Goal: Task Accomplishment & Management: Manage account settings

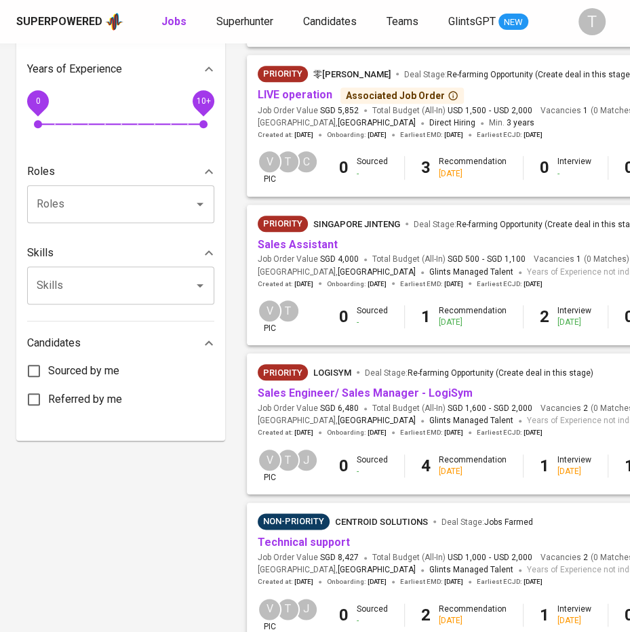
scroll to position [470, 0]
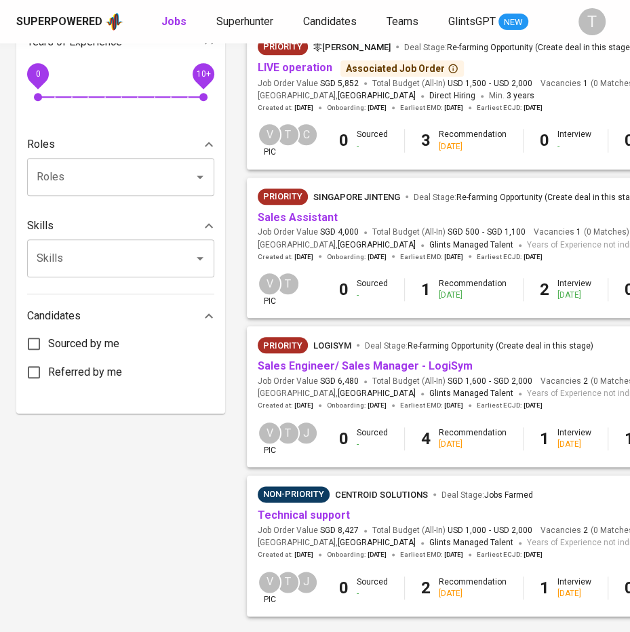
click at [291, 216] on link "Sales Assistant" at bounding box center [298, 217] width 80 height 13
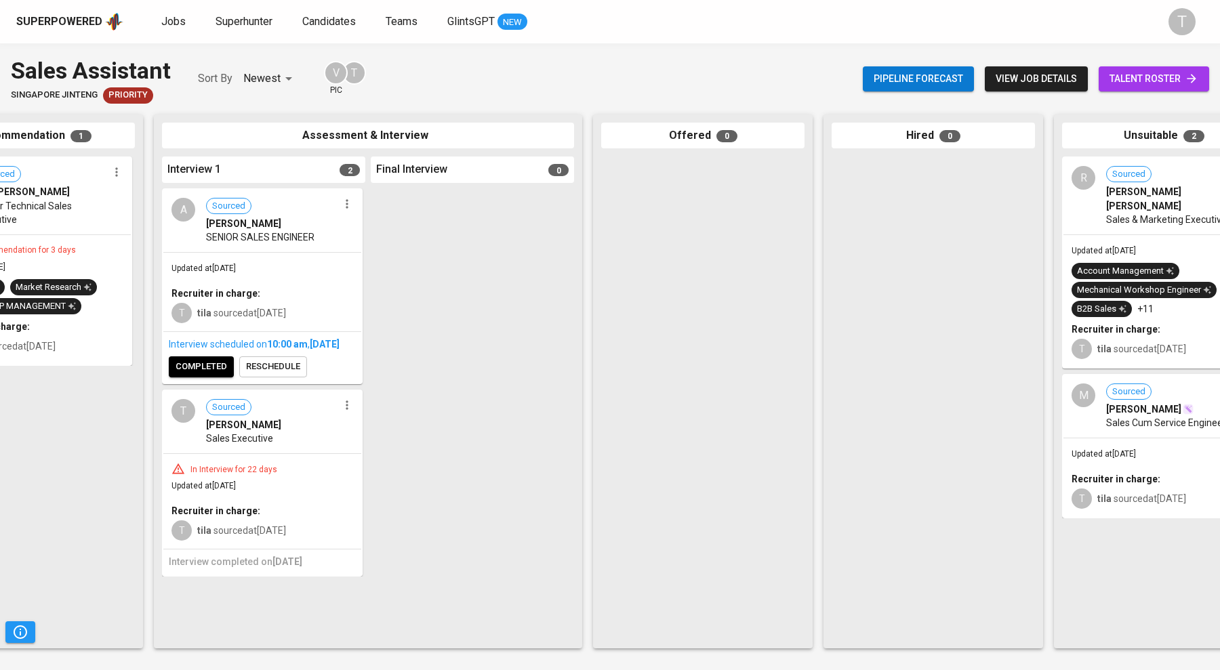
scroll to position [0, 393]
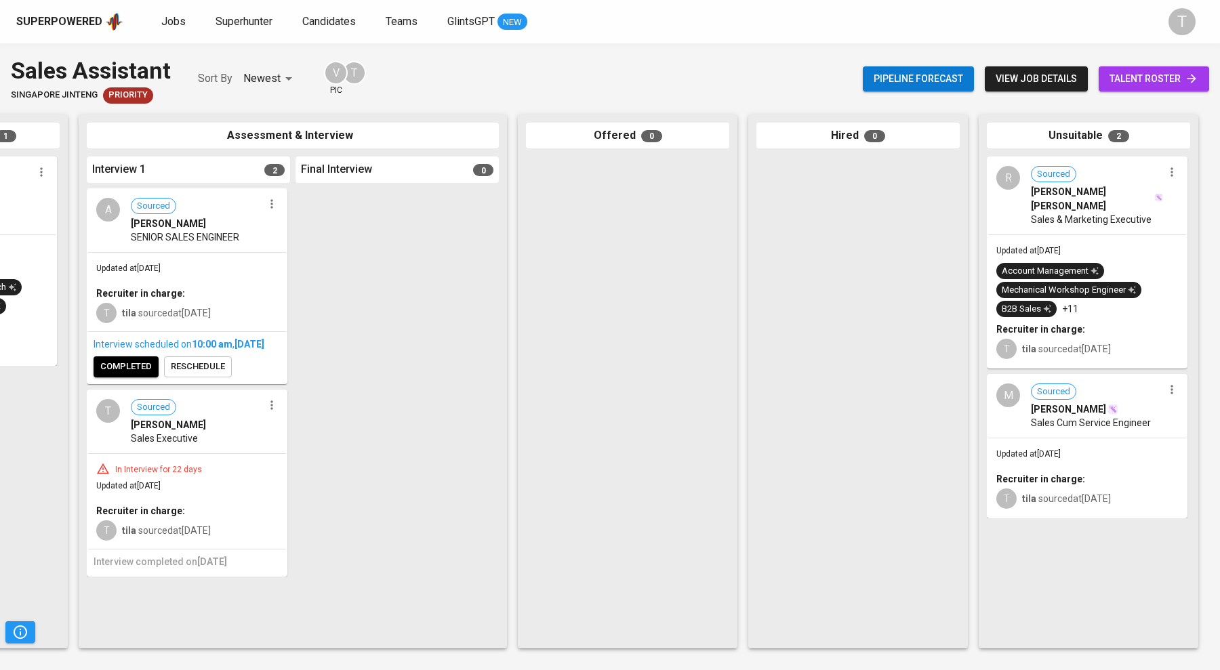
click at [641, 405] on span "MUHAMMAD HAIKAL BIN ADENAN" at bounding box center [1068, 410] width 75 height 14
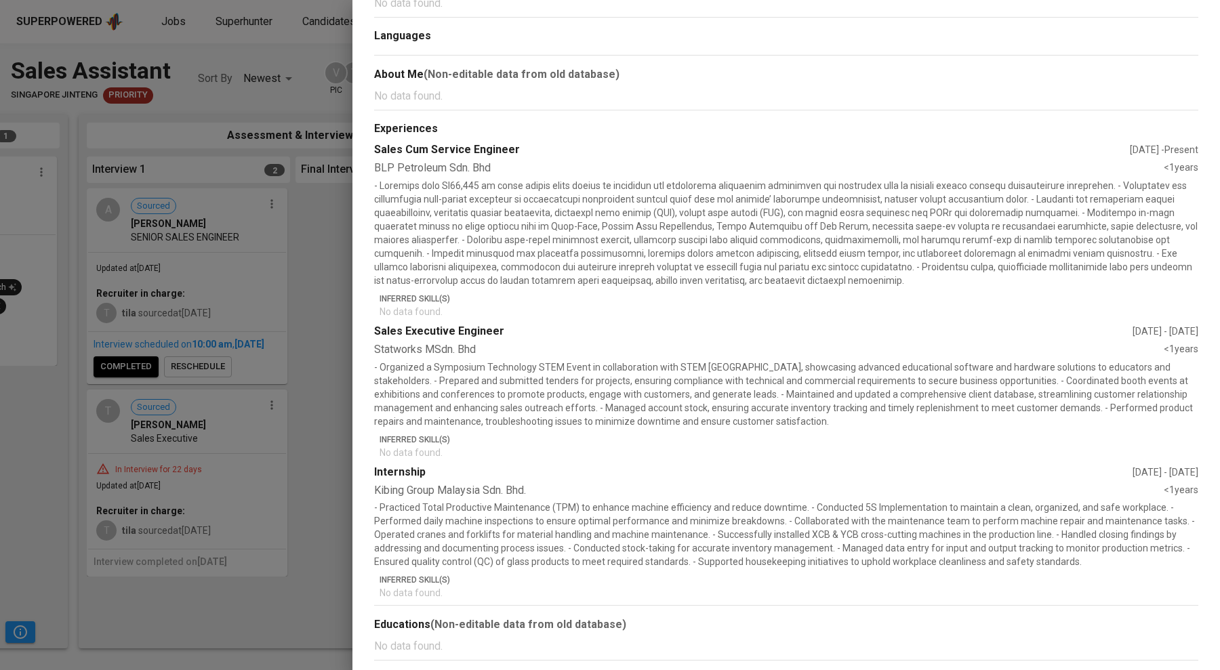
scroll to position [0, 0]
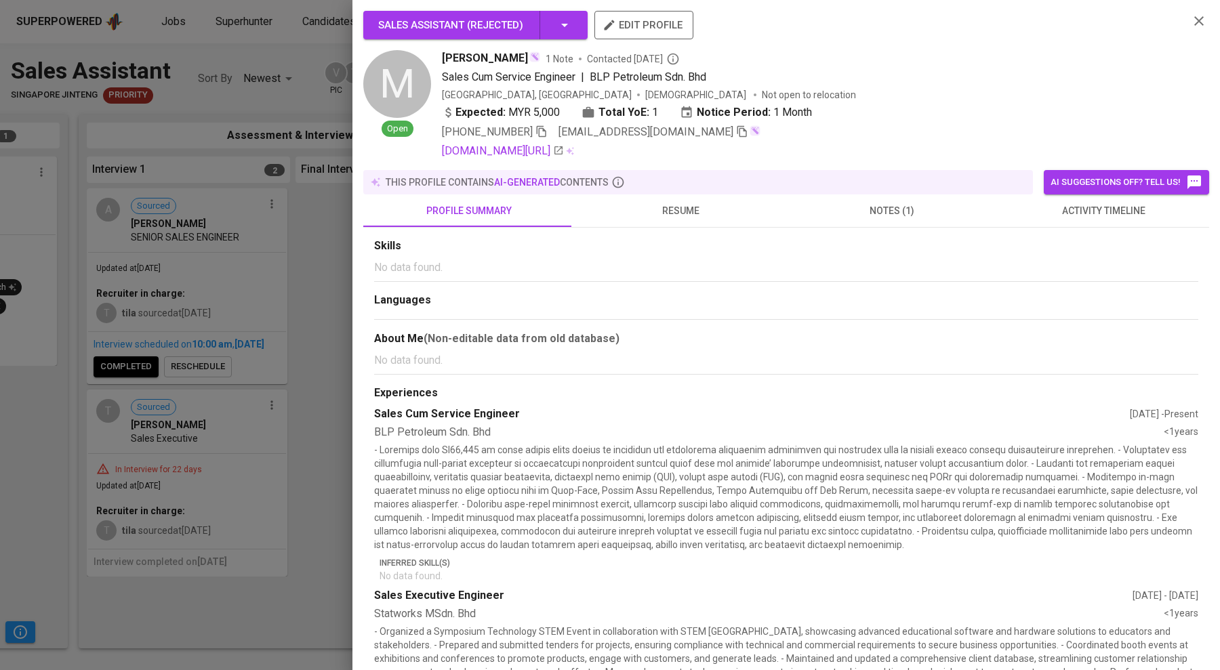
click at [641, 222] on button "notes (1)" at bounding box center [891, 211] width 211 height 33
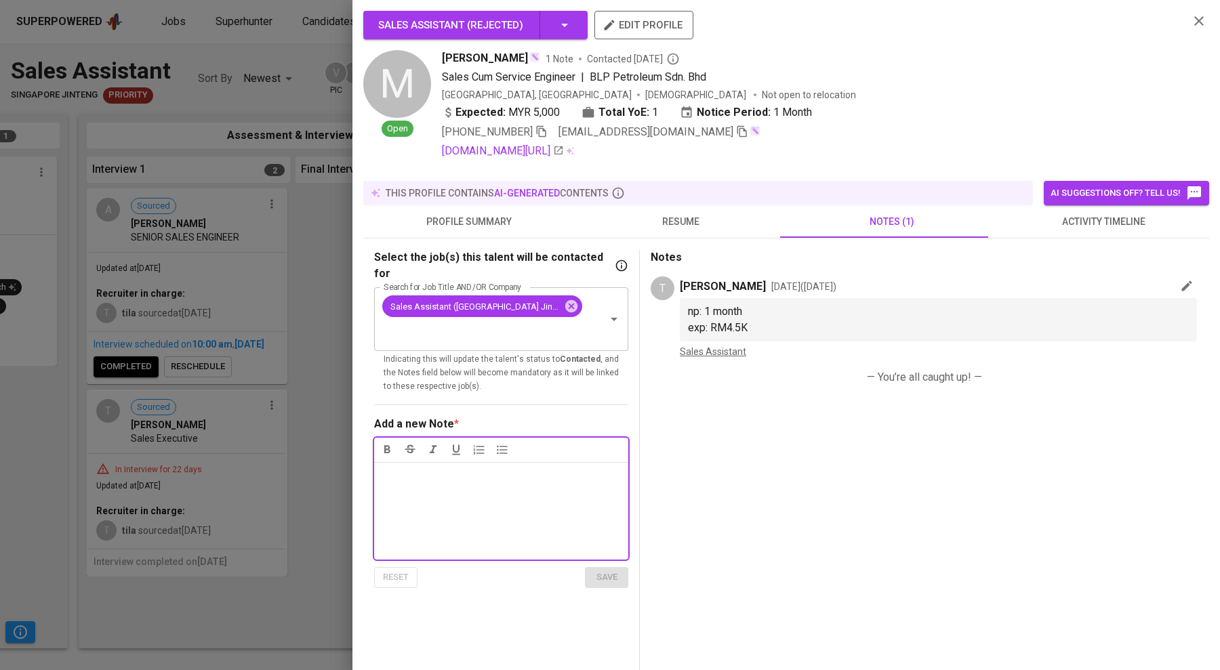
click at [371, 197] on div "this profile contains AI-generated contents" at bounding box center [698, 193] width 659 height 14
click at [329, 224] on div at bounding box center [610, 335] width 1220 height 670
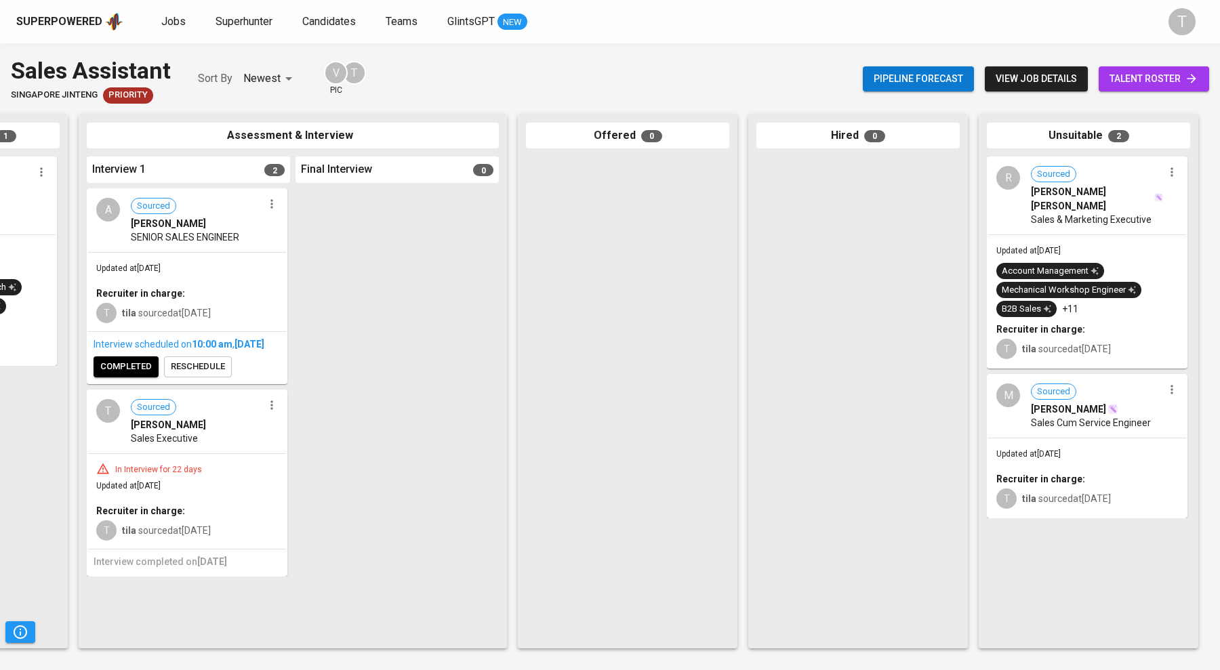
click at [641, 70] on span "talent roster" at bounding box center [1154, 78] width 89 height 17
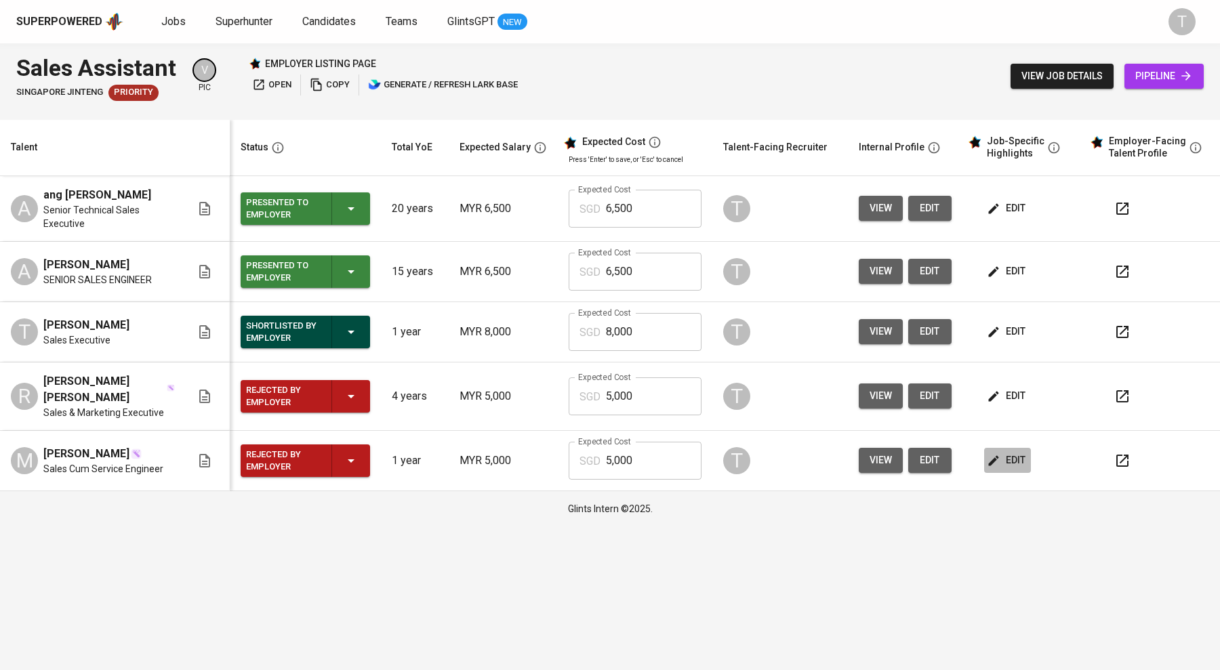
click at [641, 458] on button "edit" at bounding box center [1007, 460] width 47 height 25
click at [641, 388] on span "edit" at bounding box center [1008, 396] width 36 height 17
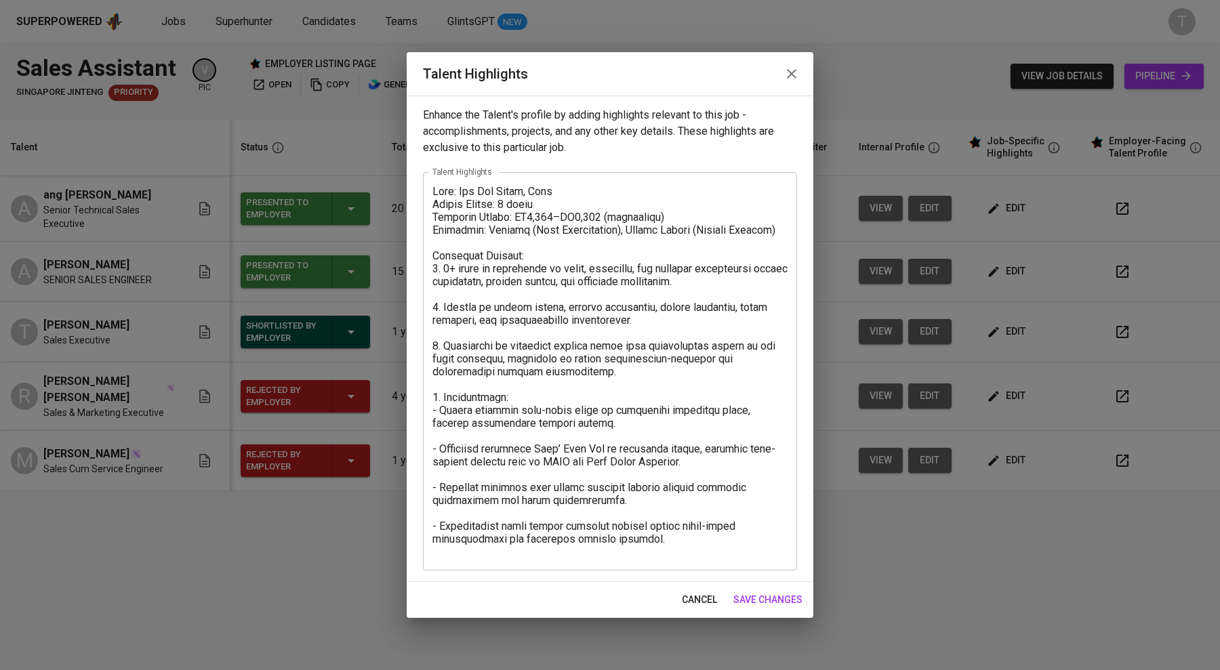
click at [641, 592] on span "save changes" at bounding box center [767, 600] width 69 height 17
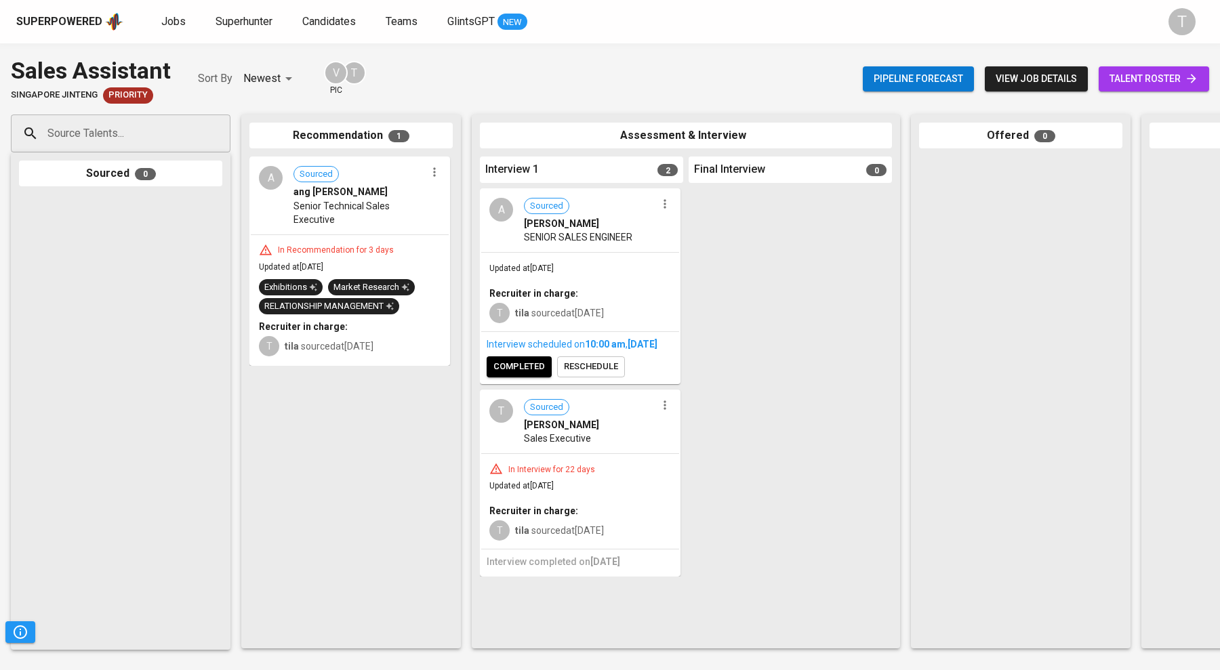
scroll to position [0, 393]
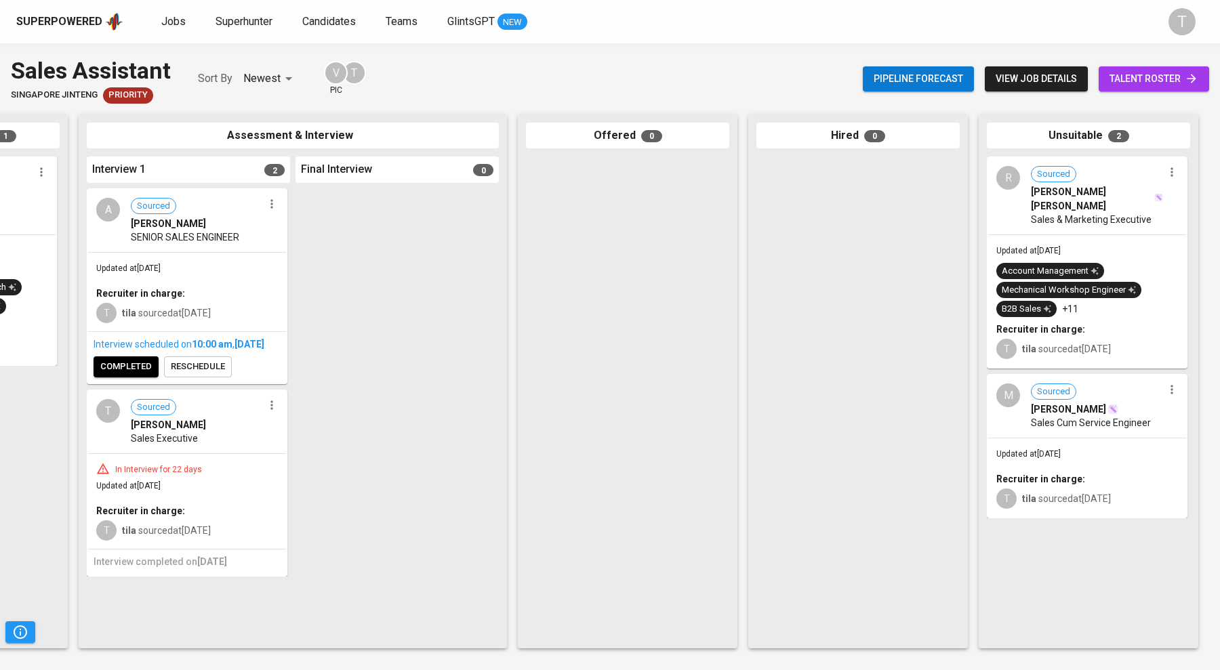
click at [641, 218] on div "R Sourced RYAN LEE JEN SHEEN Sales & Marketing Executive" at bounding box center [1087, 196] width 198 height 76
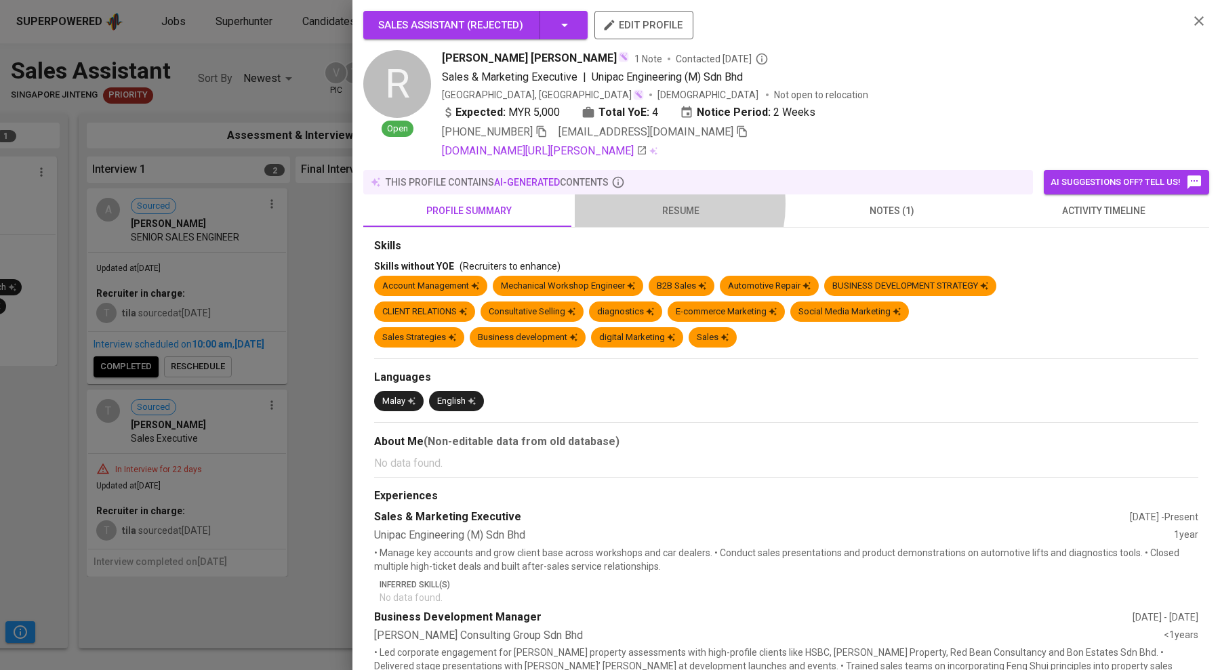
click at [641, 204] on span "resume" at bounding box center [680, 211] width 195 height 17
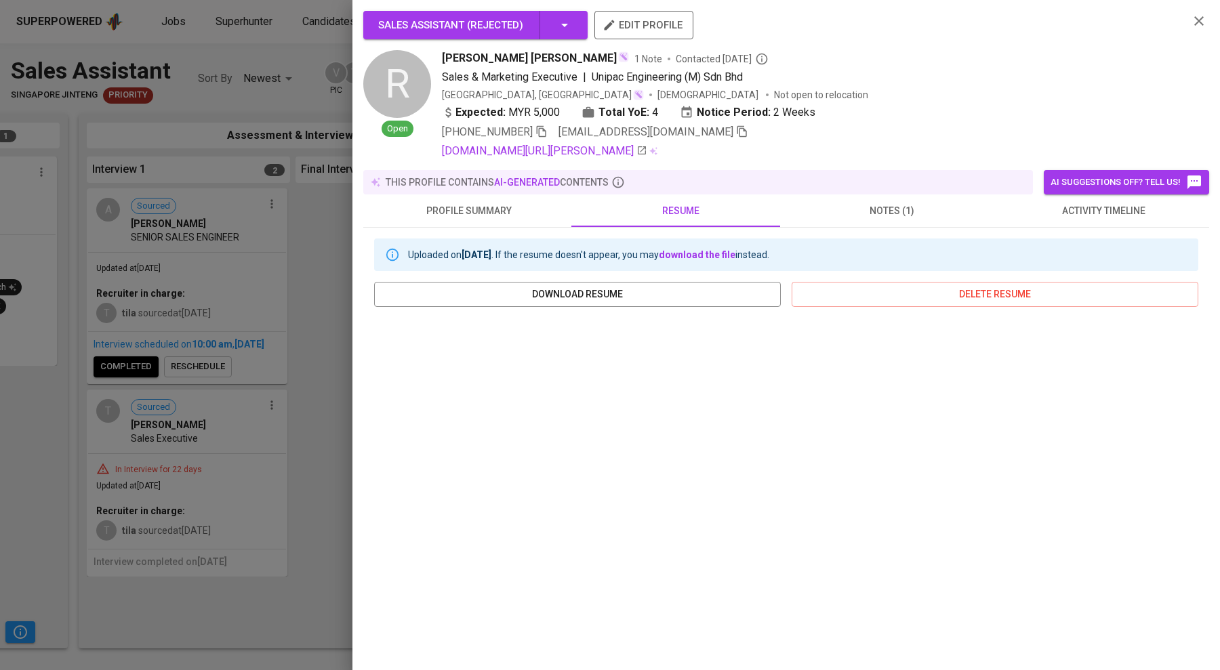
drag, startPoint x: 172, startPoint y: 322, endPoint x: 236, endPoint y: 329, distance: 64.1
click at [172, 322] on div at bounding box center [610, 335] width 1220 height 670
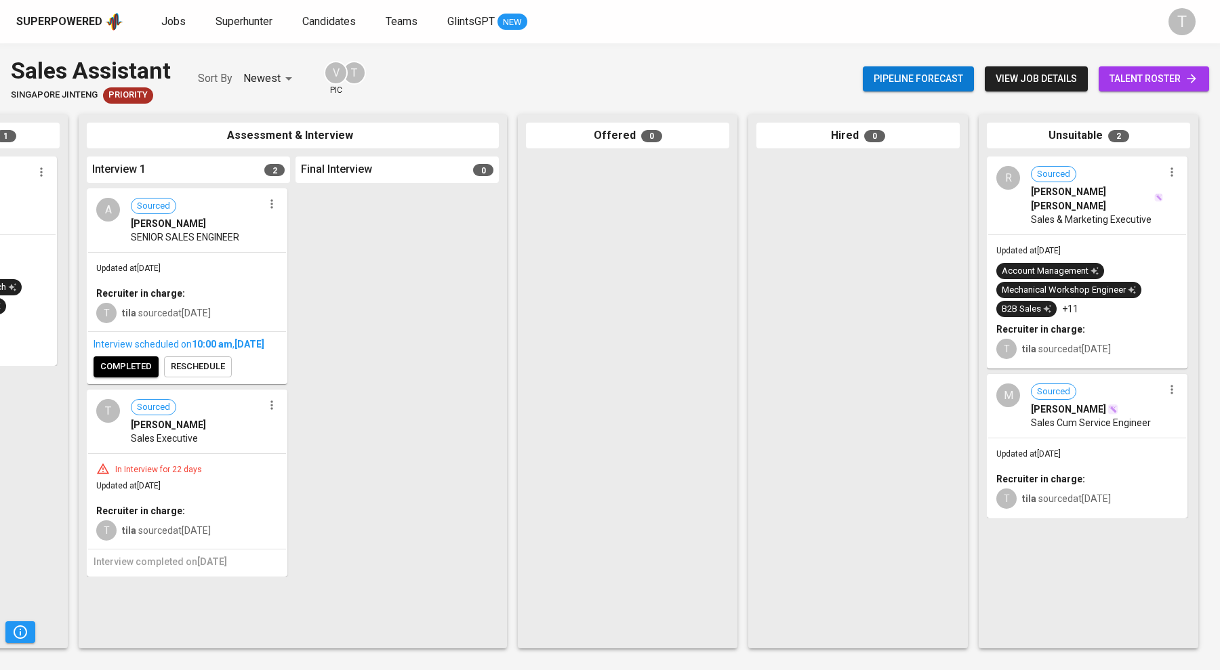
click at [641, 417] on span "Sales Cum Service Engineer" at bounding box center [1091, 423] width 120 height 14
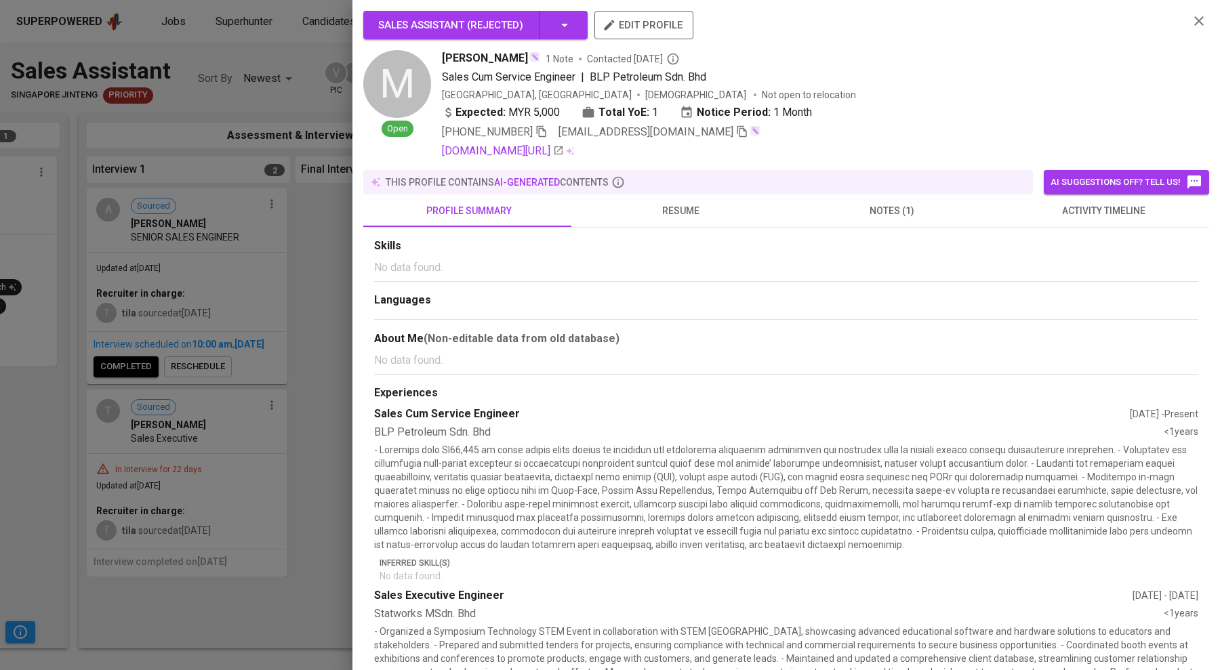
click at [641, 220] on button "resume" at bounding box center [680, 211] width 211 height 33
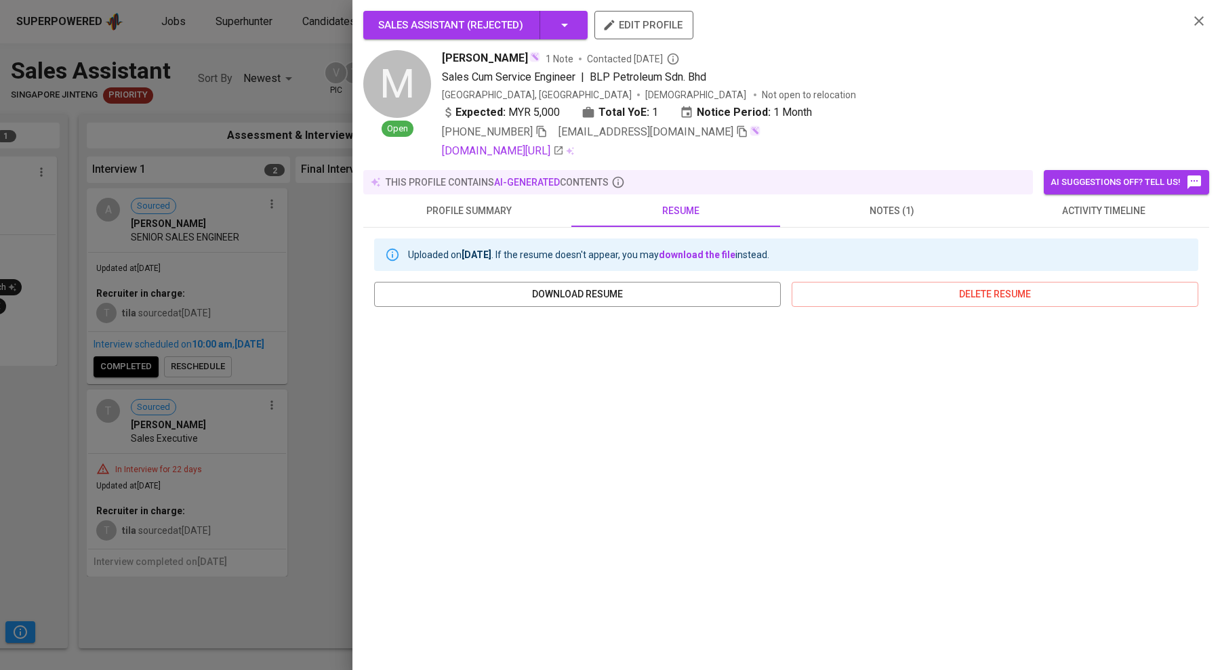
click at [218, 366] on div at bounding box center [610, 335] width 1220 height 670
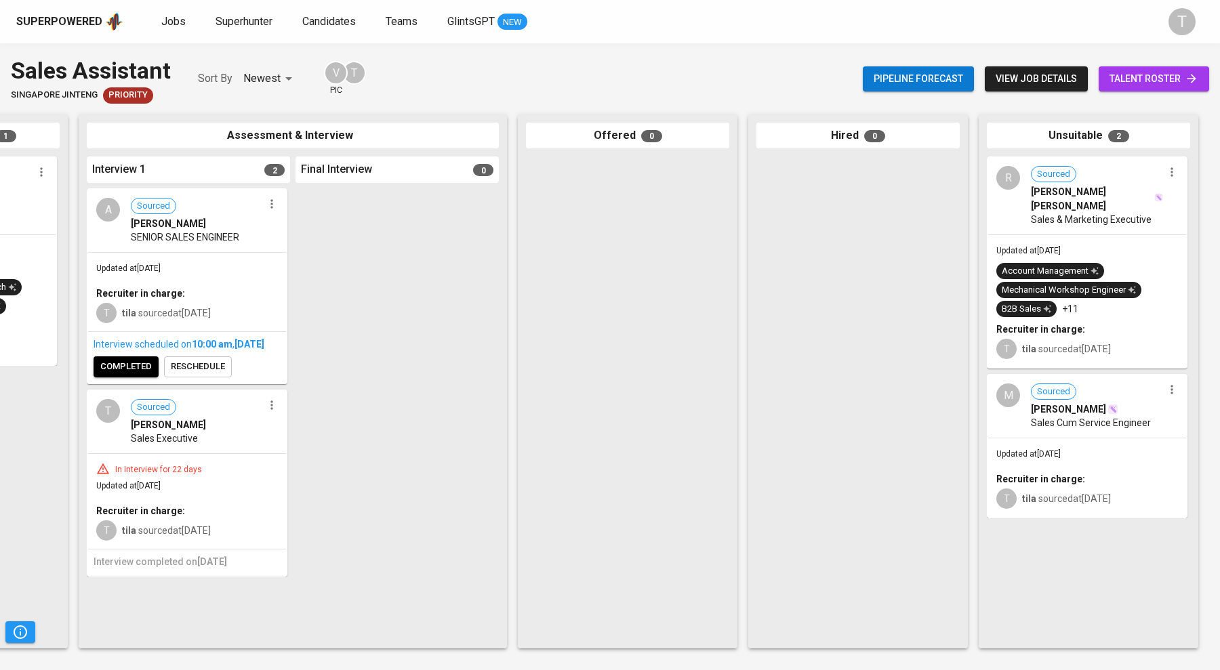
click at [641, 235] on div "Updated at Aug 27, 2025 Account Management Mechanical Workshop Engineer B2B Sal…" at bounding box center [1087, 301] width 198 height 133
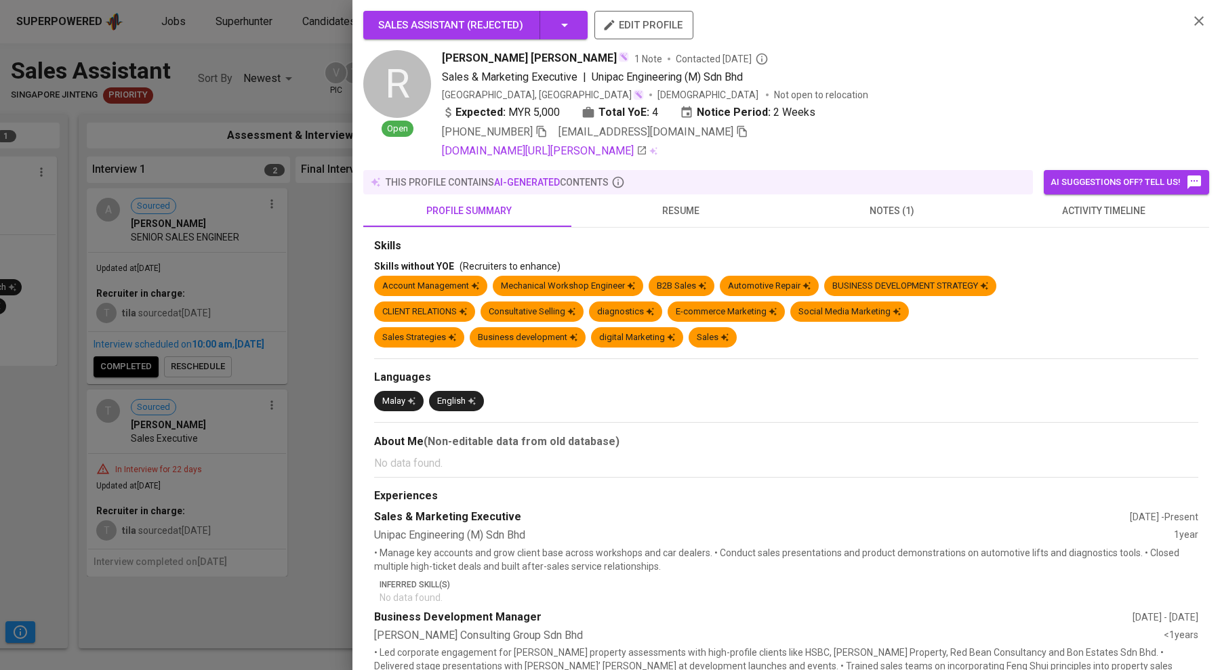
click at [641, 205] on span "notes (1)" at bounding box center [891, 211] width 195 height 17
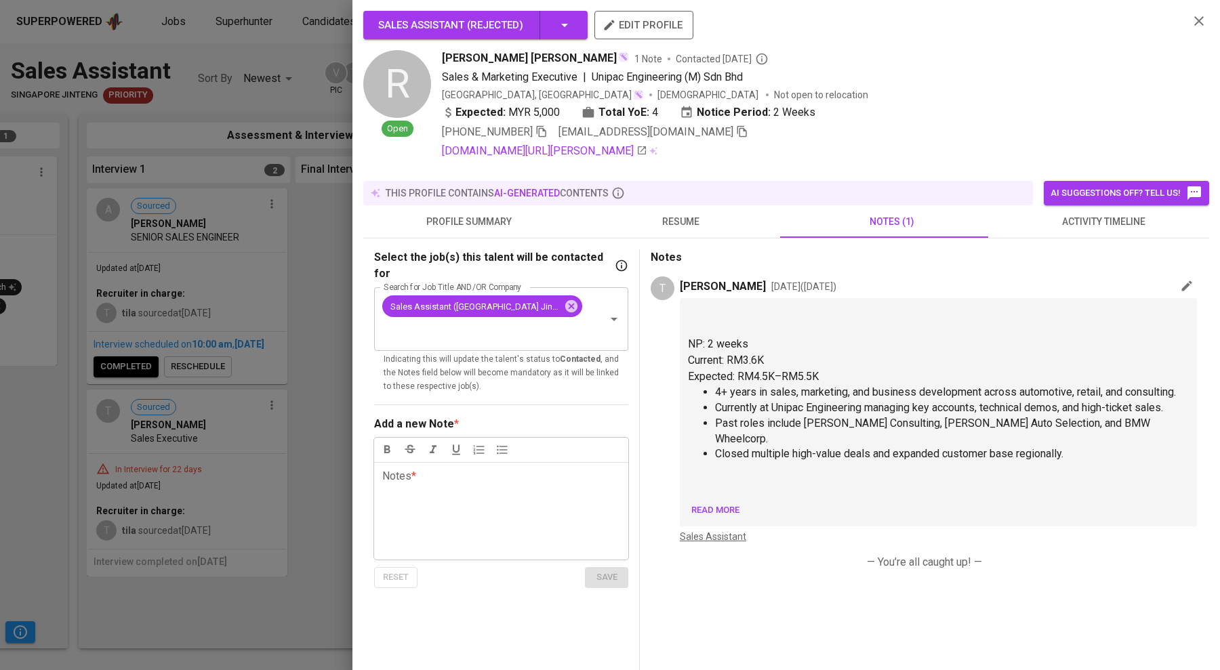
click at [304, 230] on div at bounding box center [610, 335] width 1220 height 670
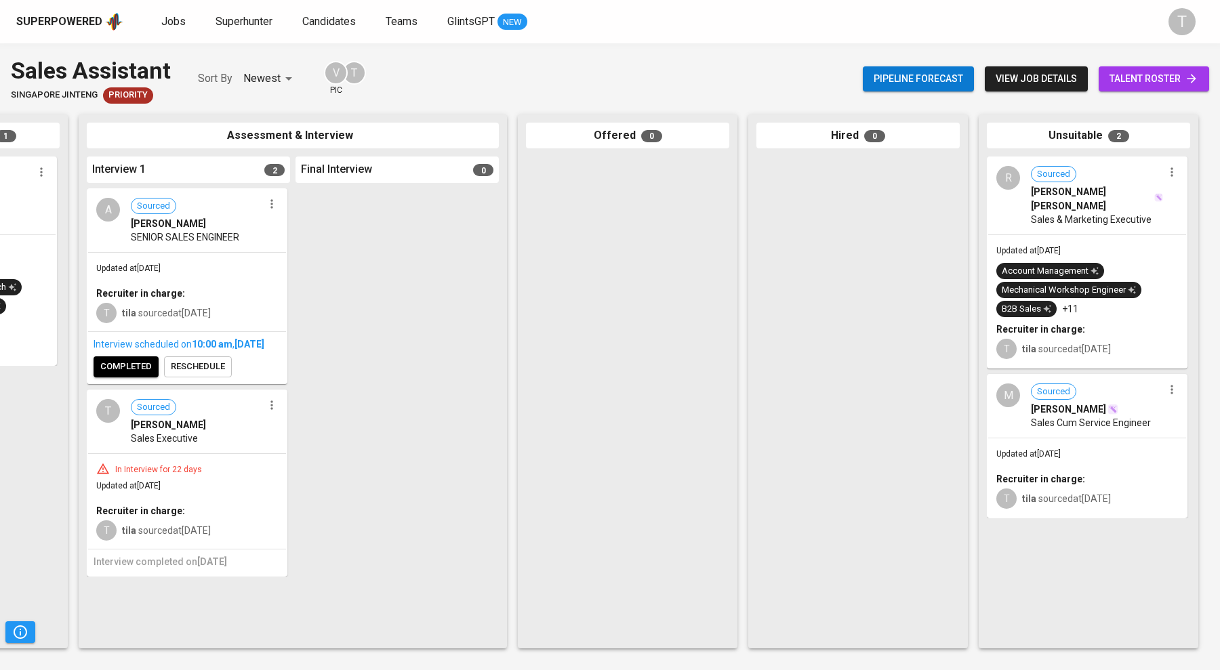
click at [641, 75] on link "talent roster" at bounding box center [1154, 78] width 110 height 25
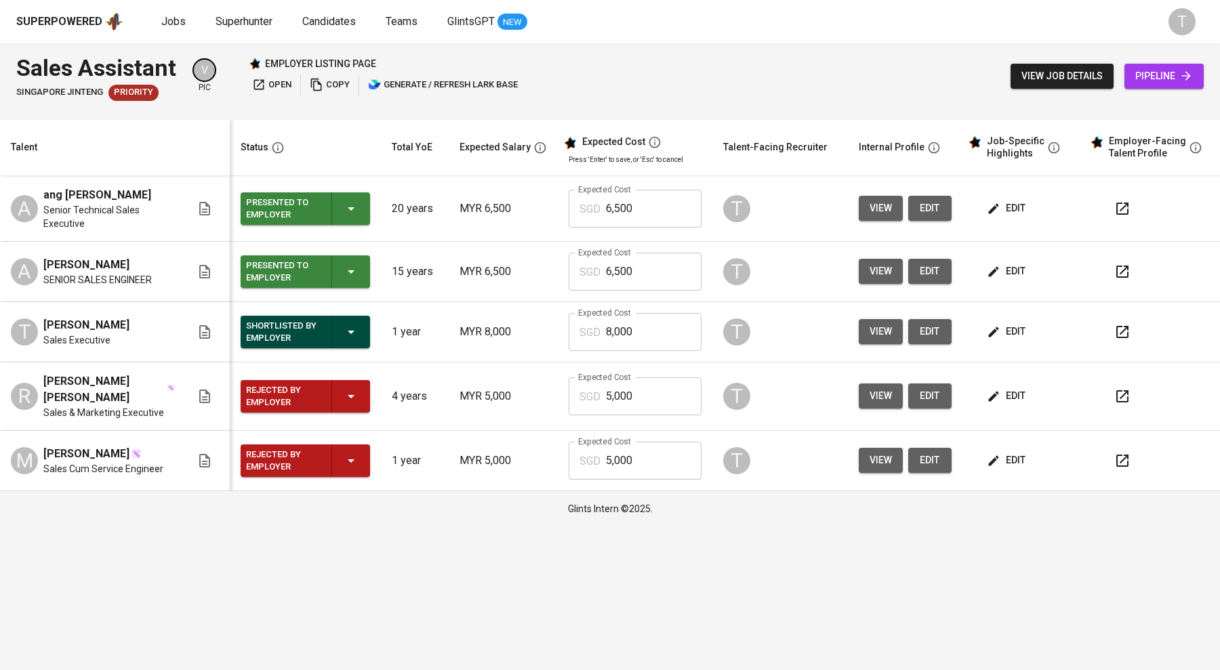
click at [641, 388] on span "edit" at bounding box center [1008, 396] width 36 height 17
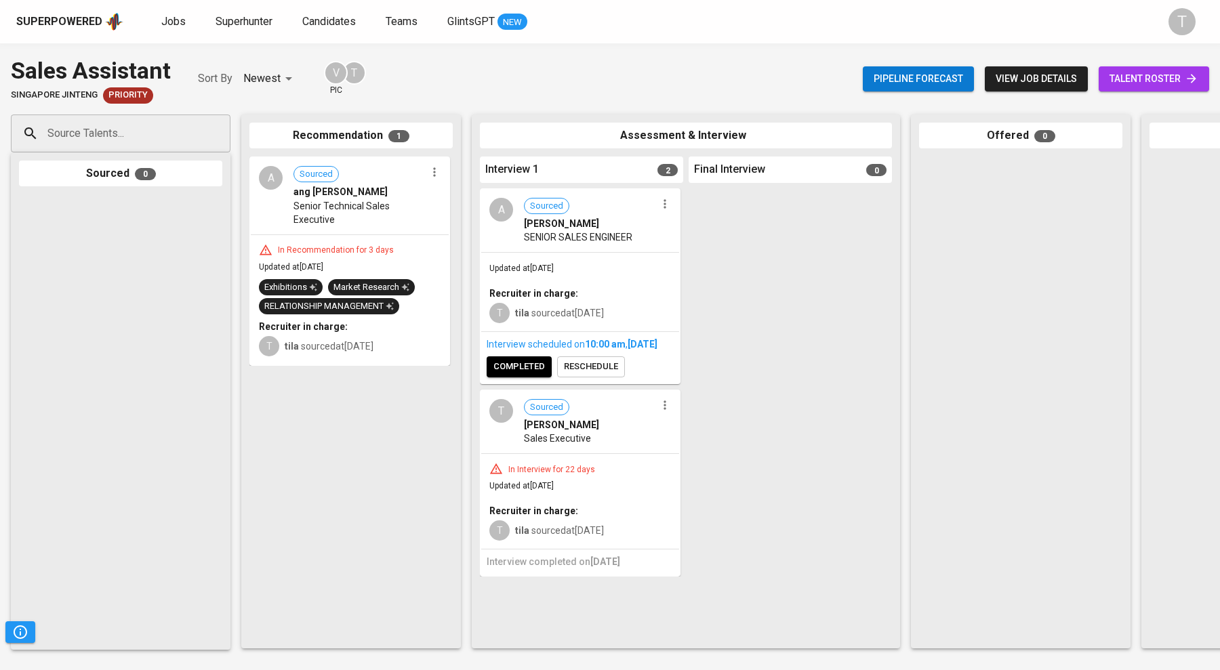
scroll to position [0, 393]
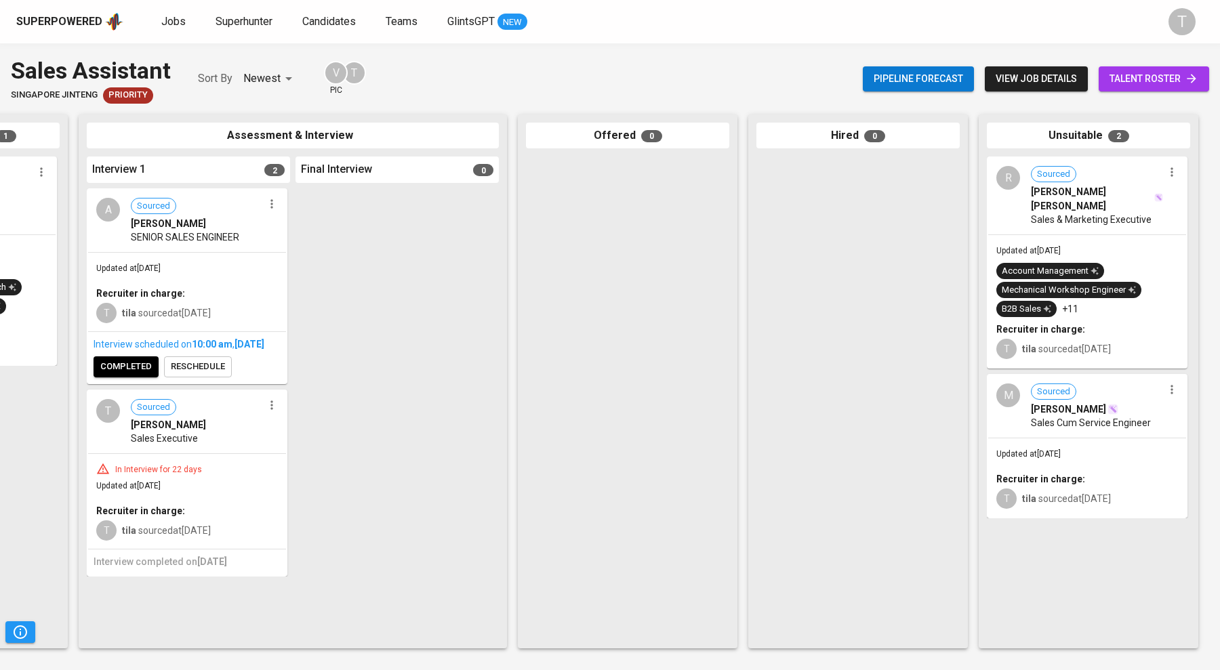
click at [641, 238] on div "Updated at Aug 27, 2025 Account Management Mechanical Workshop Engineer B2B Sal…" at bounding box center [1087, 301] width 198 height 133
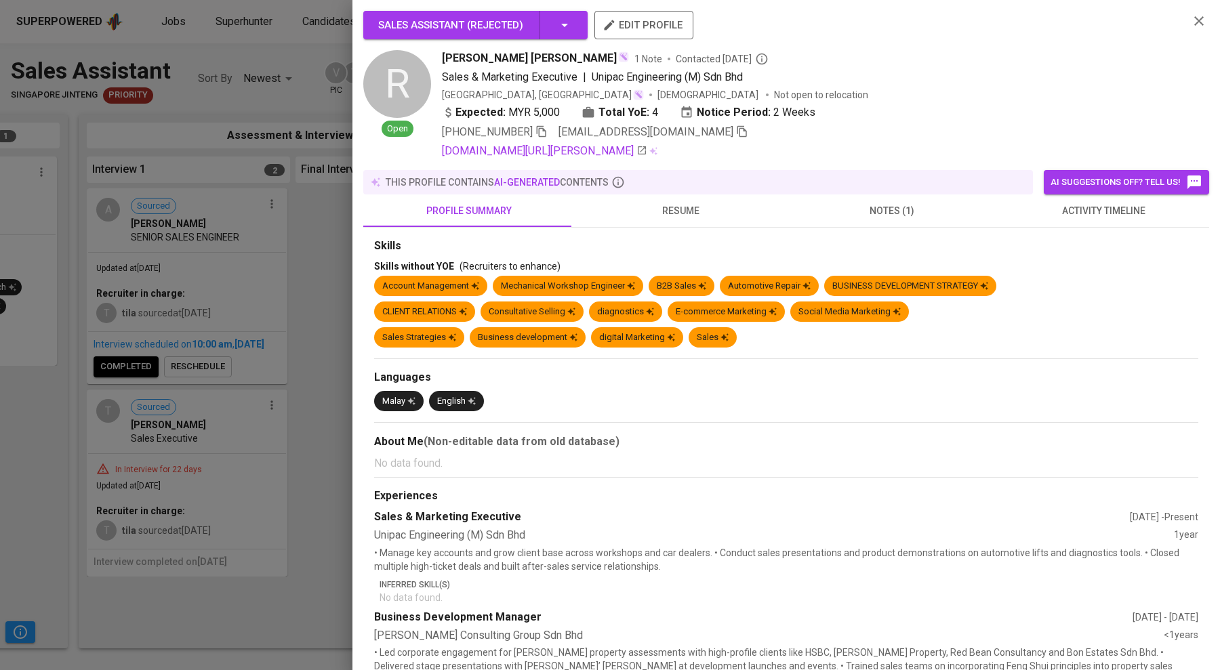
click at [641, 207] on span "notes (1)" at bounding box center [891, 211] width 195 height 17
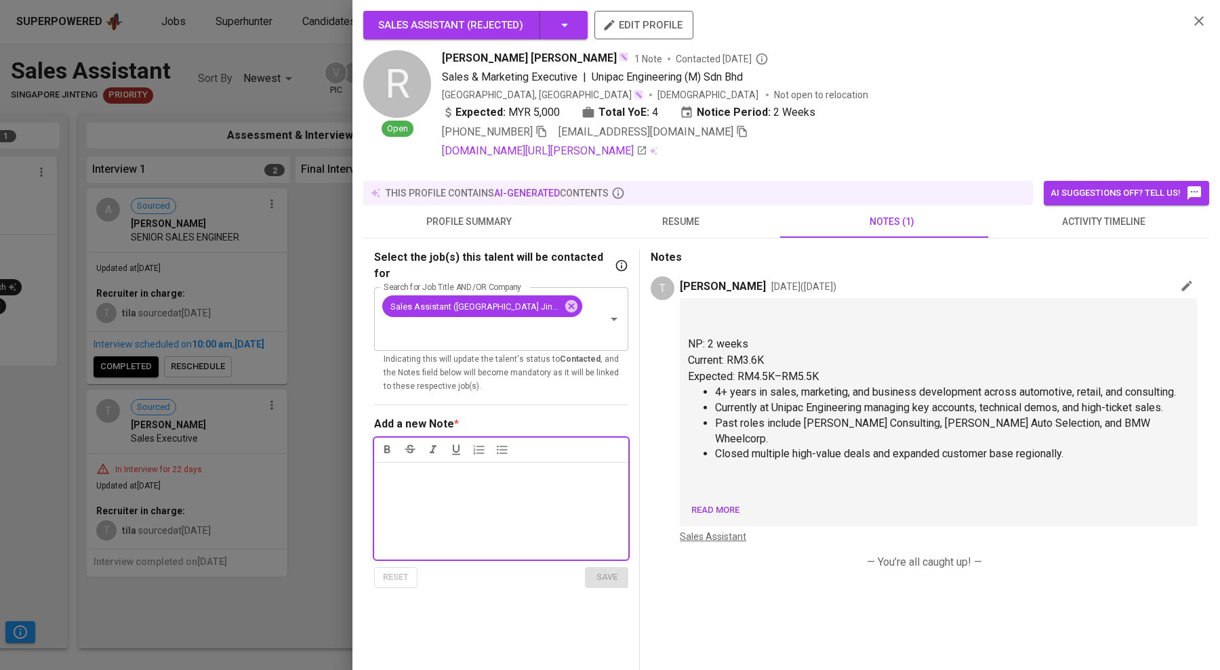
click at [641, 278] on button "button" at bounding box center [1187, 286] width 20 height 19
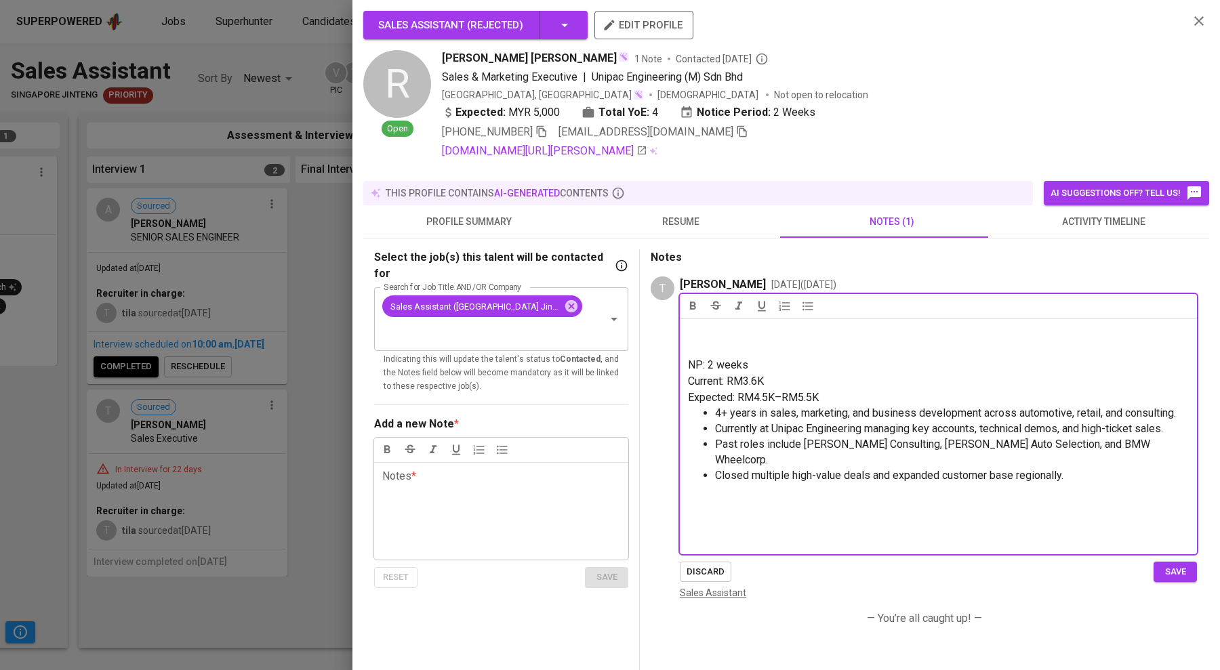
click at [641, 384] on p "Current: RM3.6K" at bounding box center [938, 382] width 501 height 16
click at [641, 381] on span "Current: RM3.6K 3 k slary 500 allowance" at bounding box center [783, 381] width 190 height 13
click at [641, 576] on span "save" at bounding box center [1176, 573] width 30 height 16
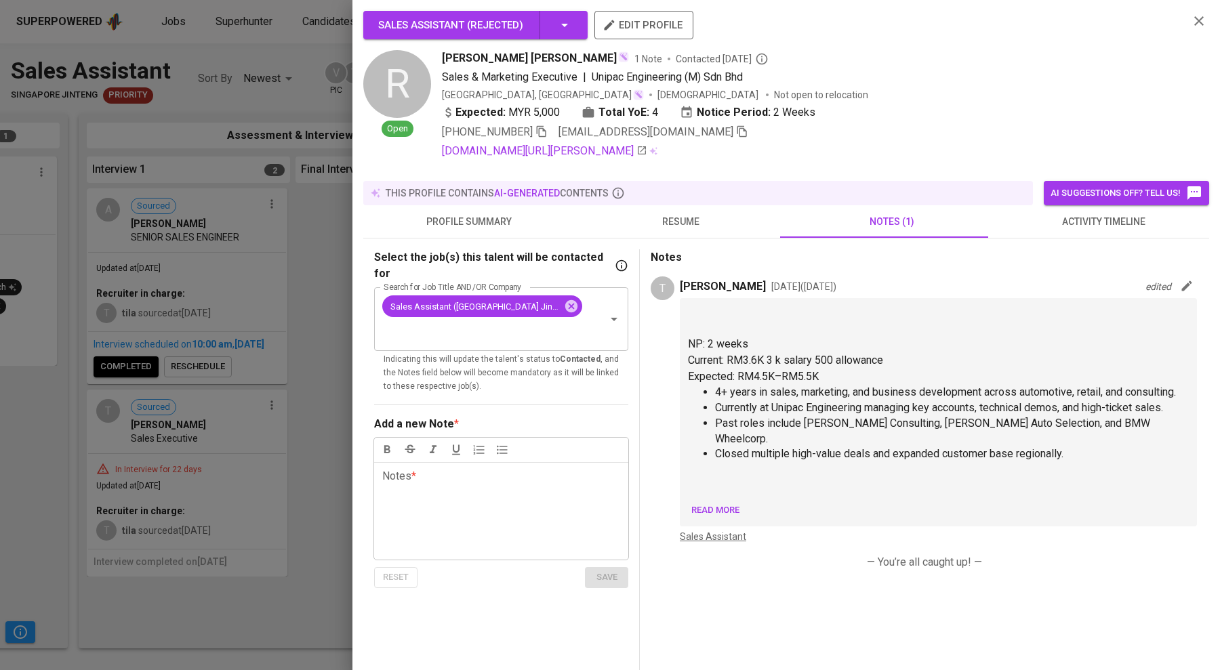
click at [317, 32] on div at bounding box center [610, 335] width 1220 height 670
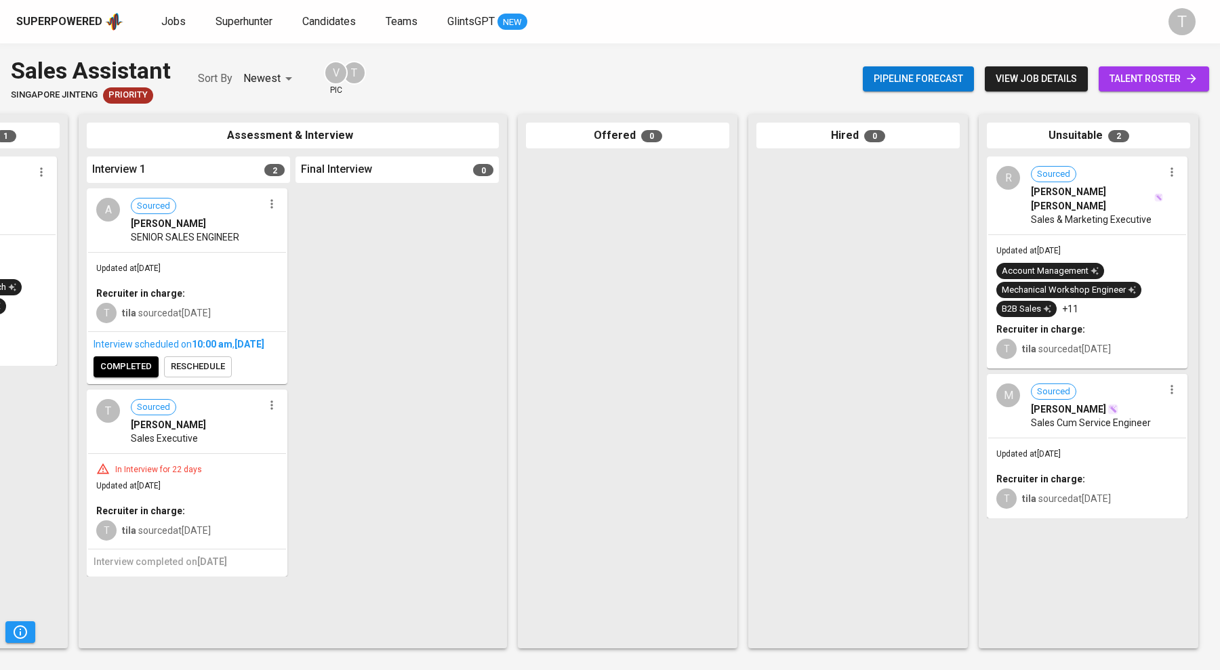
click at [641, 463] on div "Updated at Aug 19, 2025 Recruiter in charge: T tila sourced at Aug 08, 2025" at bounding box center [1087, 478] width 198 height 79
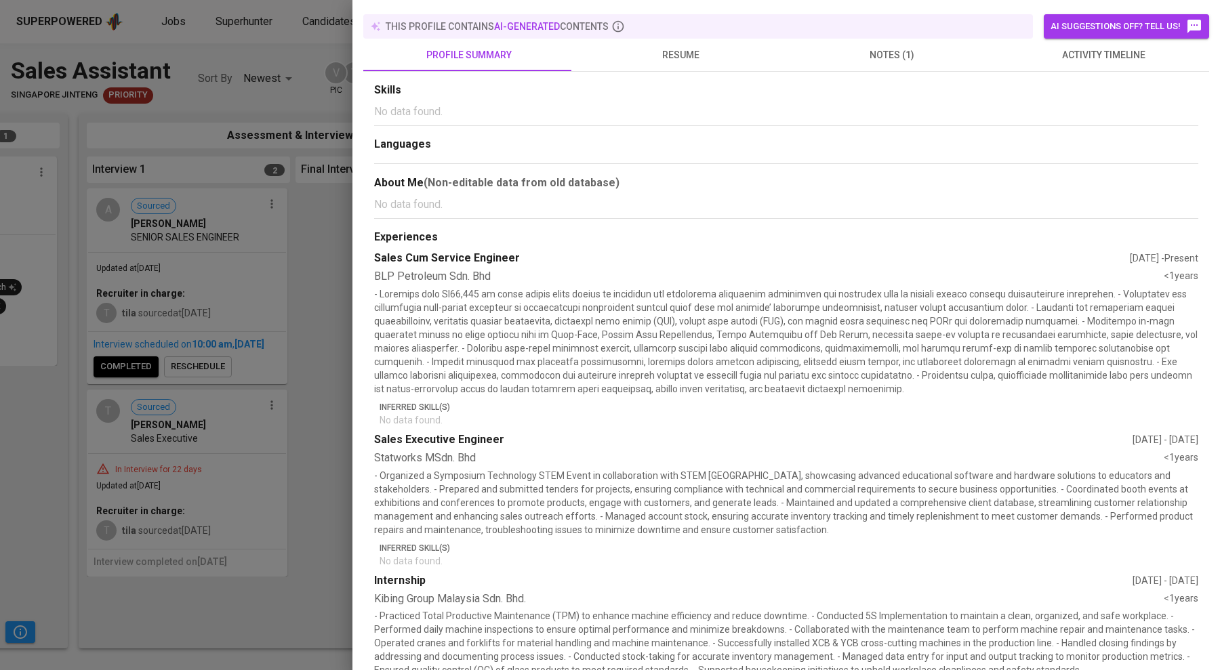
scroll to position [156, 0]
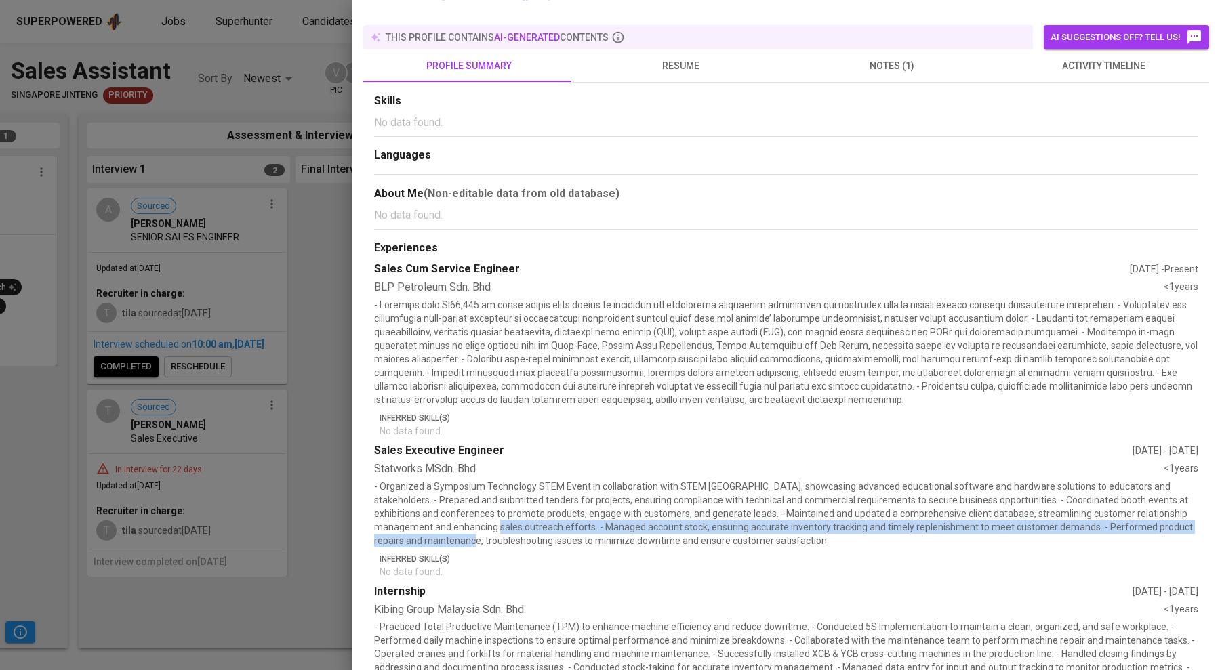
click at [458, 522] on p "- Organized a Symposium Technology STEM Event in collaboration with STEM Malays…" at bounding box center [786, 514] width 824 height 68
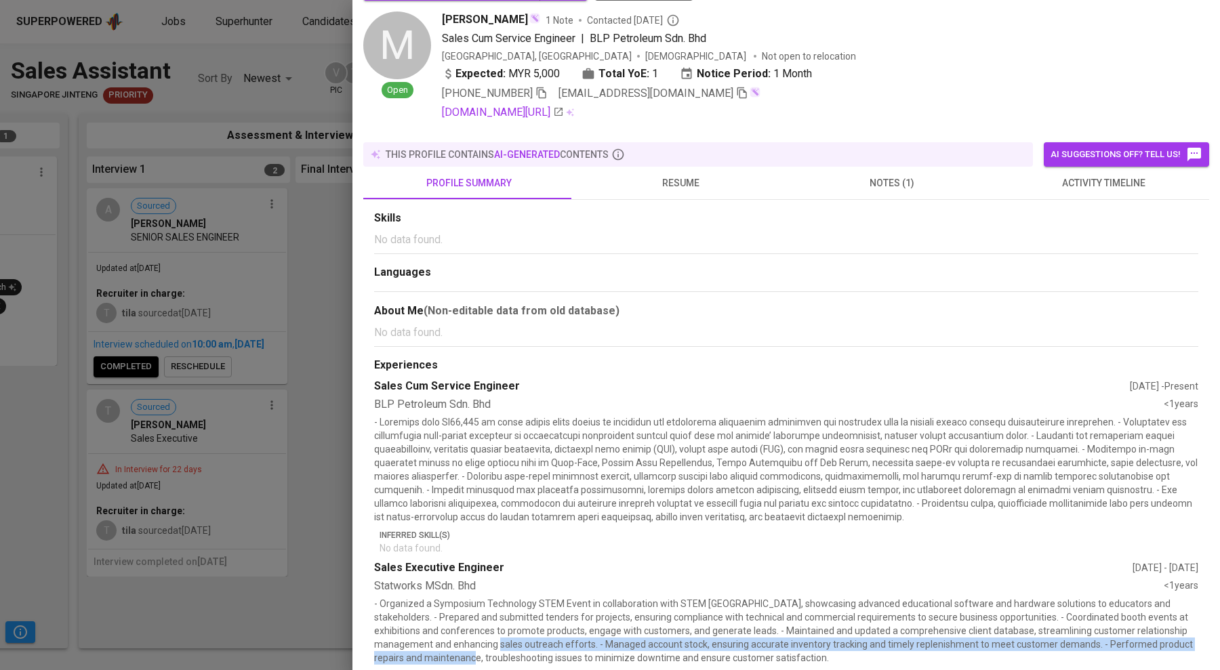
scroll to position [0, 0]
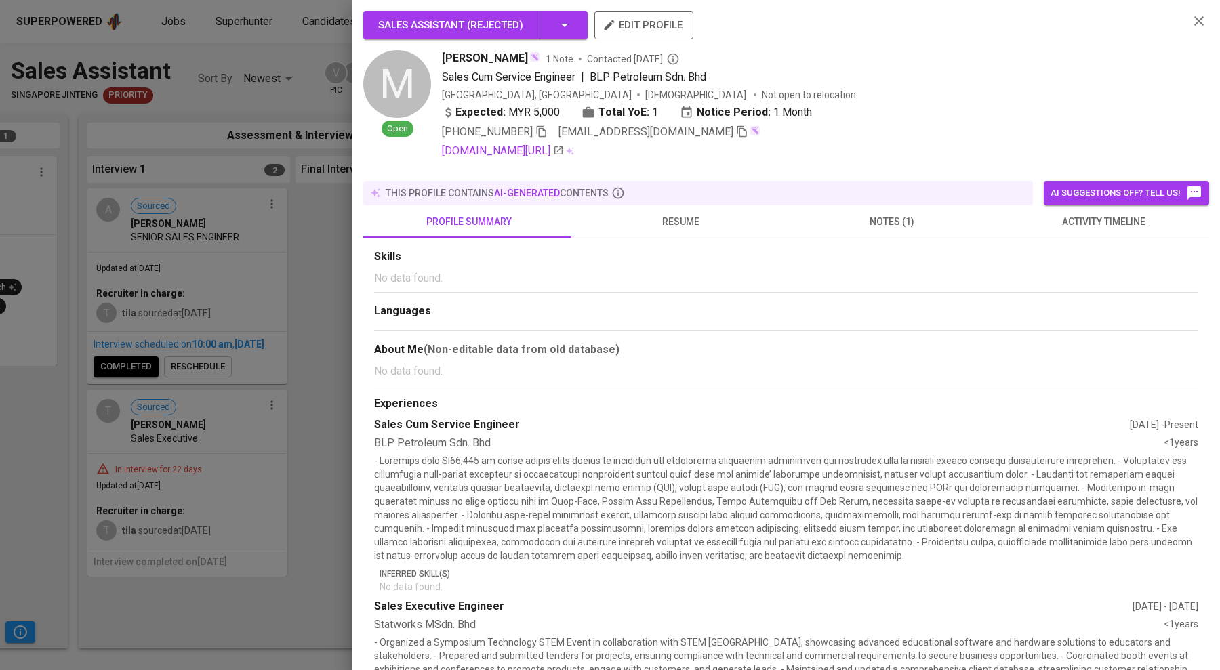
click at [641, 214] on span "notes (1)" at bounding box center [891, 222] width 195 height 17
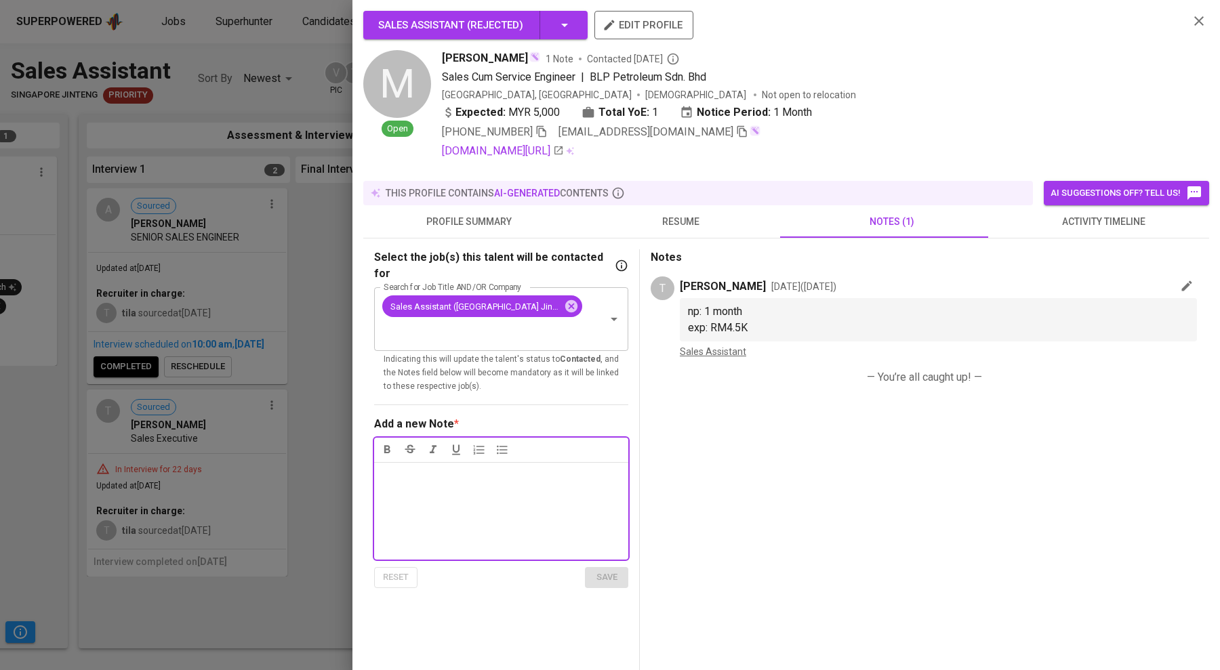
click at [641, 279] on icon "button" at bounding box center [1187, 286] width 14 height 14
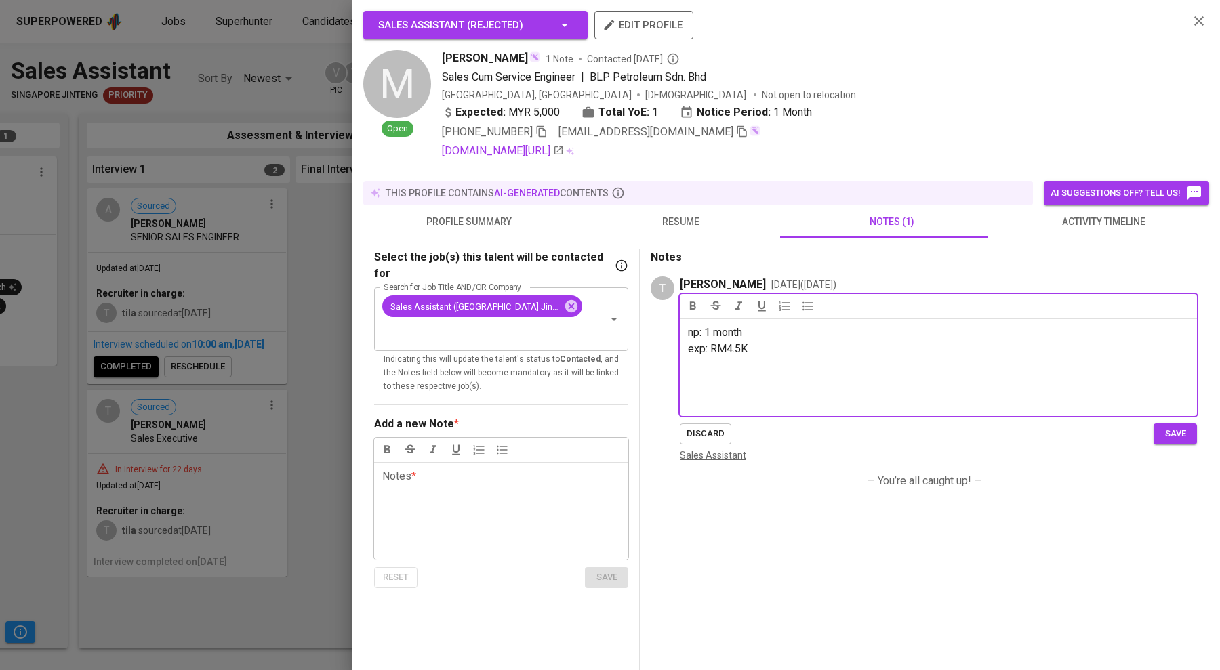
click at [641, 348] on p "exp: RM4.5K" at bounding box center [938, 349] width 501 height 16
click at [641, 367] on span "current salary: 3.6K + 900 car+maintainence+fon" at bounding box center [801, 365] width 226 height 13
click at [641, 349] on span "exp: RM4.5K" at bounding box center [718, 348] width 60 height 13
click at [641, 369] on p "current salary: 3.6K + 900 car+maintainence+fon" at bounding box center [938, 365] width 501 height 16
drag, startPoint x: 819, startPoint y: 386, endPoint x: 675, endPoint y: 374, distance: 144.3
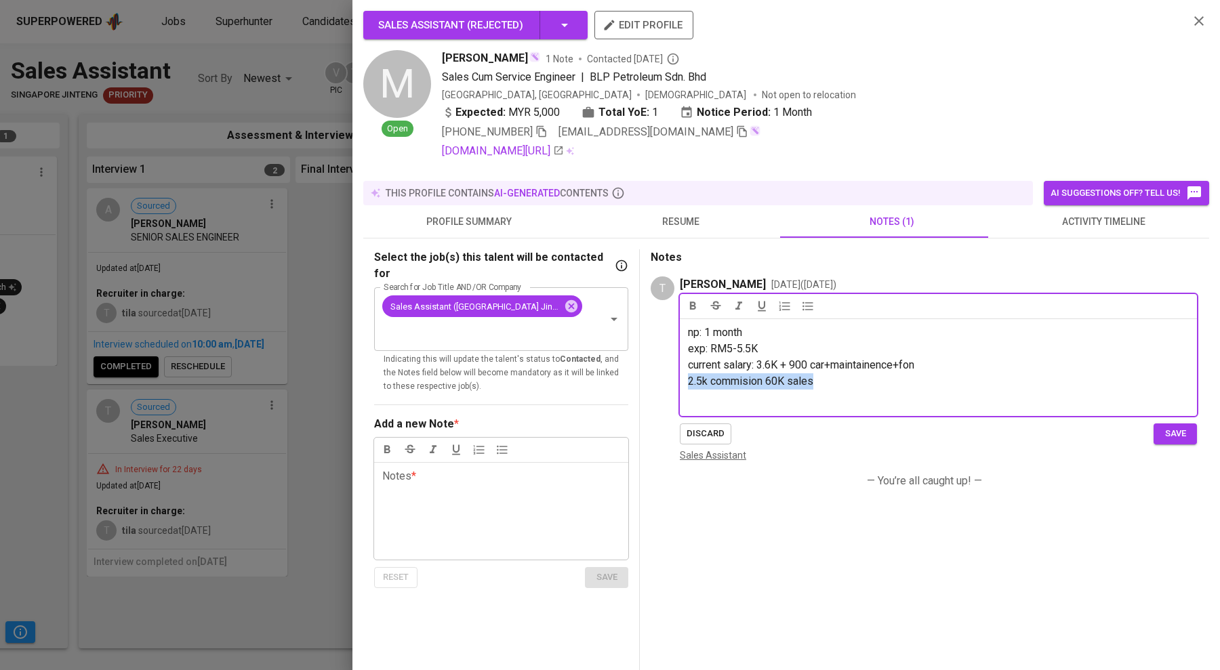
click at [641, 374] on div "T Fatilah Nasyianah Aug 08, 2025 ( 1 month ago ) np: 1 month exp: RM5-5.5K curr…" at bounding box center [924, 370] width 546 height 186
copy span "2.5k commision 60K sales"
click at [641, 342] on p "exp: RM5-5.5K" at bounding box center [938, 349] width 501 height 16
click at [641, 346] on span "exp: RM5-5.5K" at bounding box center [723, 348] width 70 height 13
click at [641, 344] on p "exp: RM5-5.5K" at bounding box center [938, 349] width 501 height 16
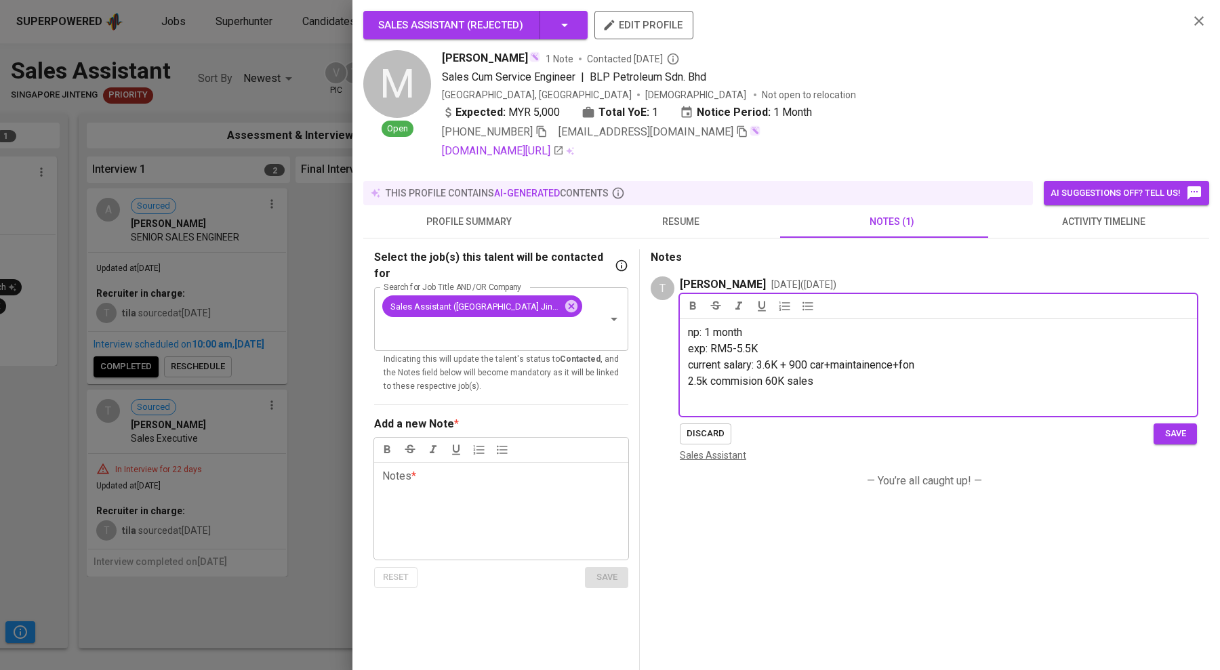
click at [641, 435] on button "save" at bounding box center [1175, 434] width 43 height 21
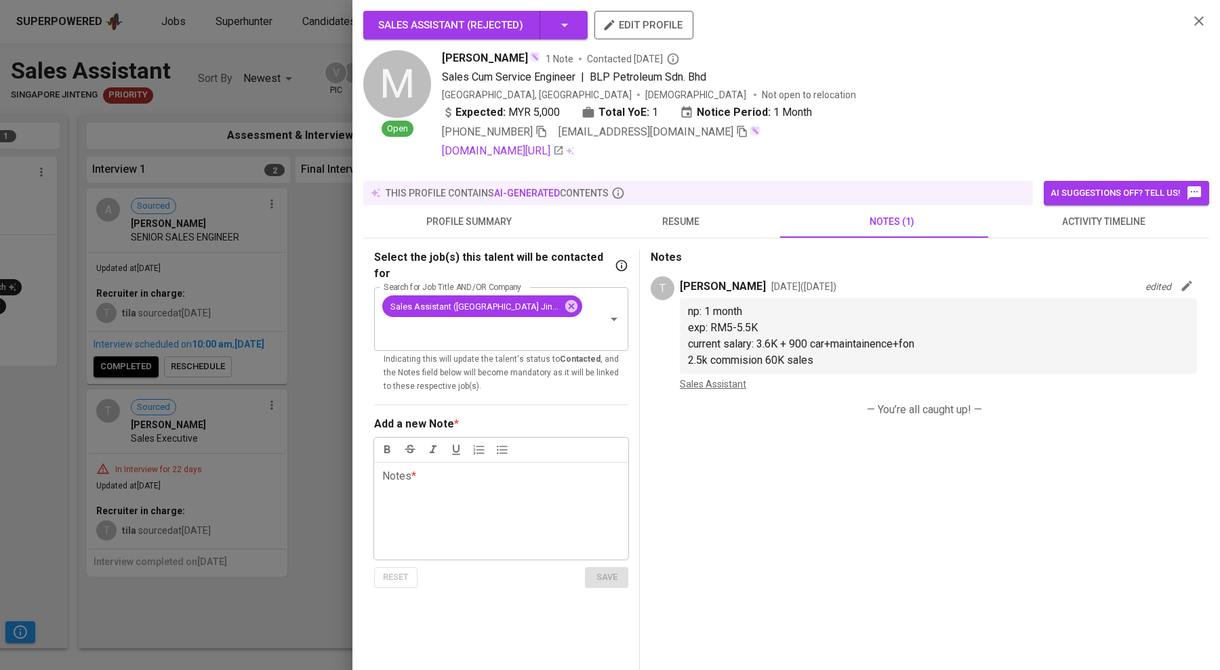
click at [641, 208] on button "resume" at bounding box center [680, 221] width 211 height 33
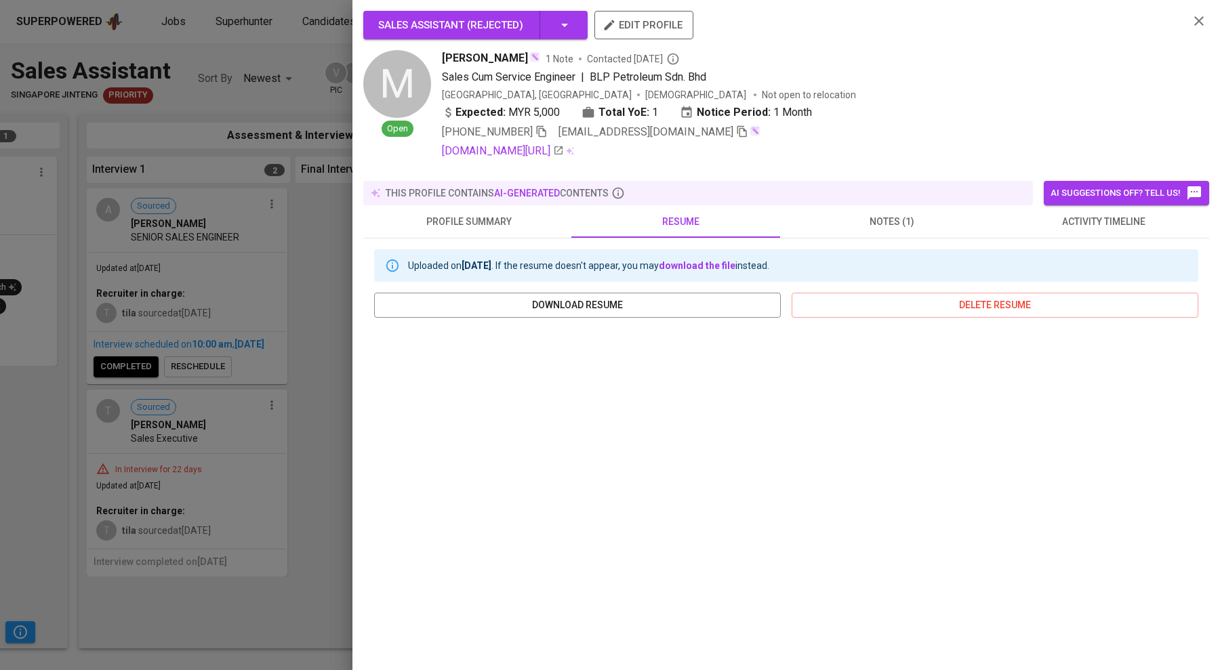
click at [641, 214] on span "notes (1)" at bounding box center [891, 222] width 195 height 17
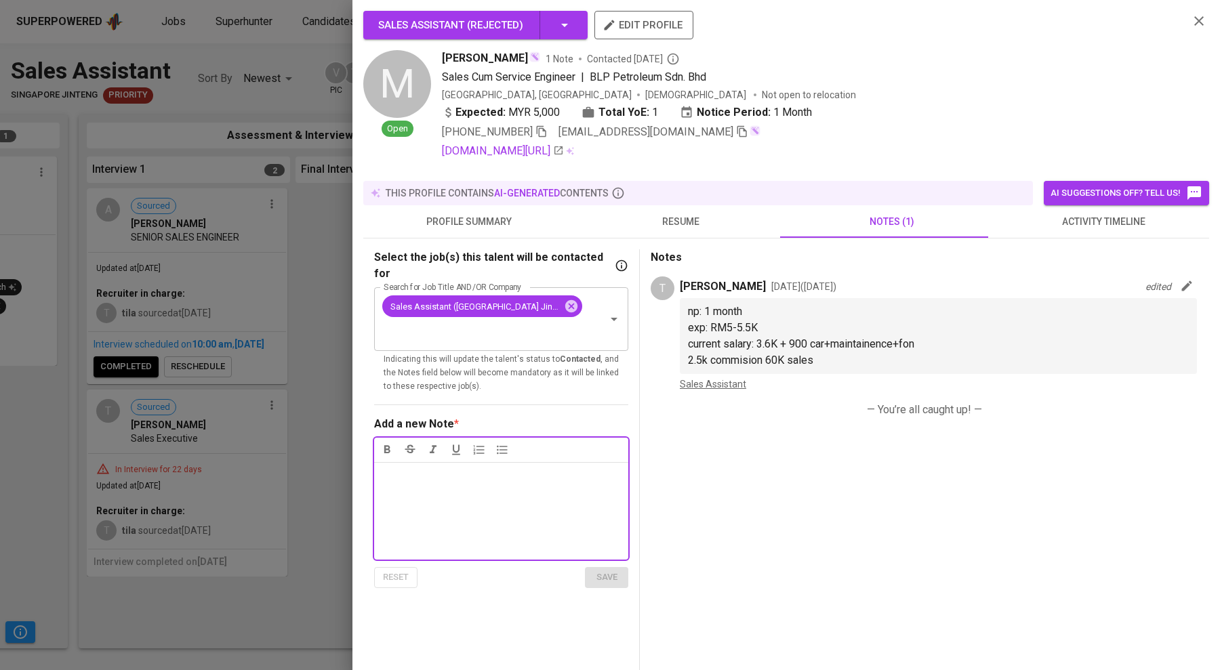
click at [641, 283] on icon "button" at bounding box center [1187, 286] width 14 height 14
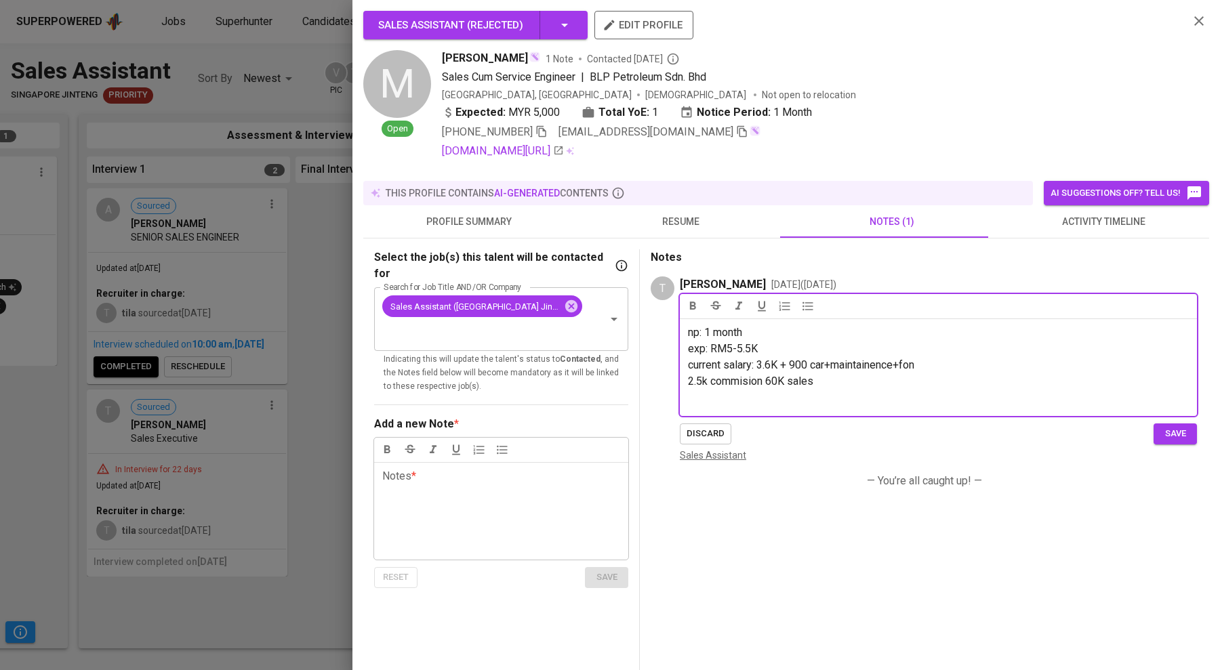
click at [641, 334] on span "np: 1 month" at bounding box center [715, 332] width 54 height 13
click at [641, 329] on p "np: 2 month" at bounding box center [938, 333] width 501 height 16
drag, startPoint x: 1173, startPoint y: 429, endPoint x: 1158, endPoint y: 430, distance: 14.3
click at [641, 429] on span "save" at bounding box center [1176, 434] width 30 height 16
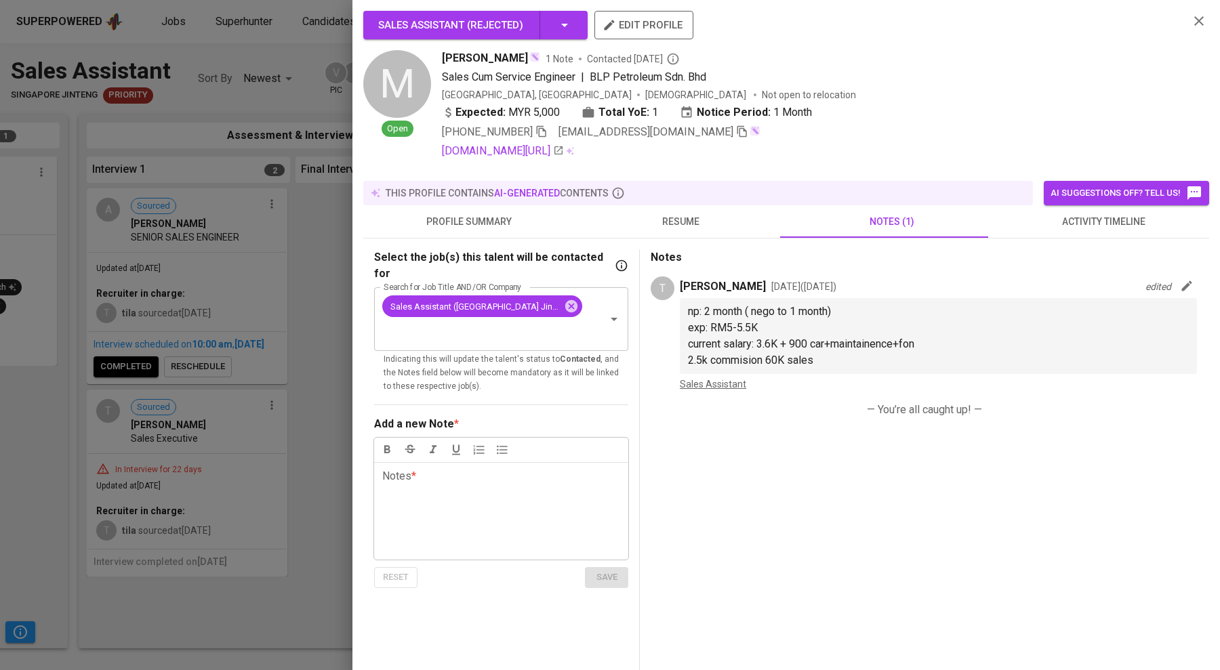
click at [324, 497] on div at bounding box center [610, 335] width 1220 height 670
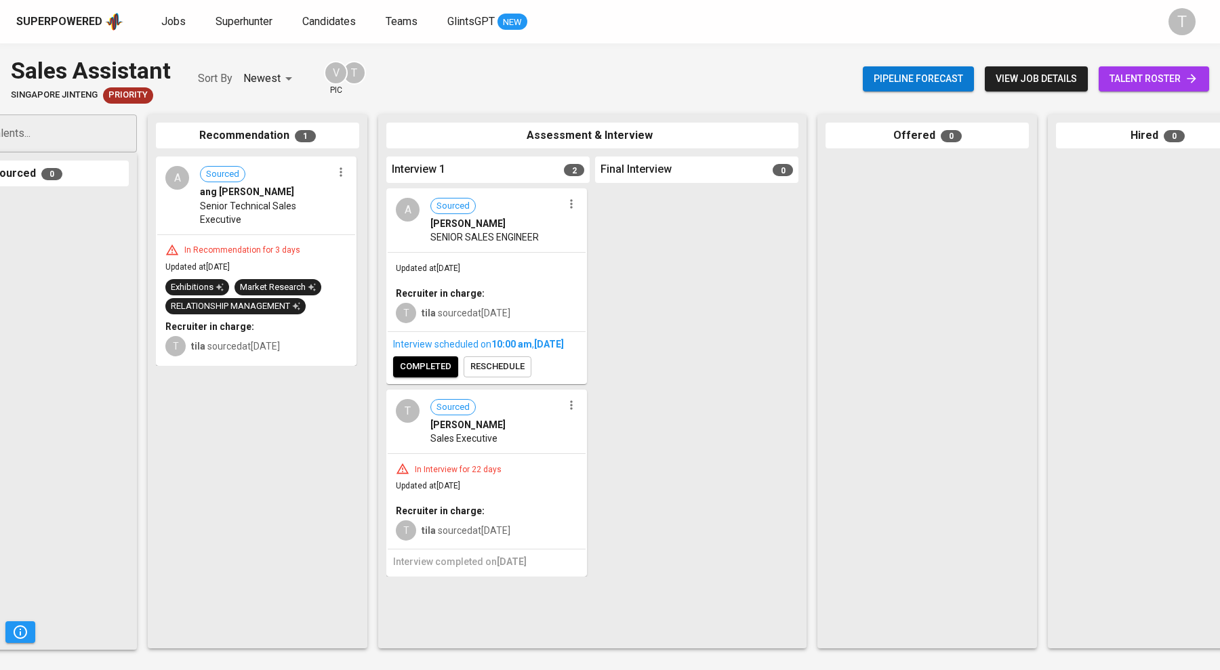
scroll to position [0, 92]
click at [218, 228] on div "A Sourced ang wei ling Senior Technical Sales Executive" at bounding box center [258, 196] width 198 height 76
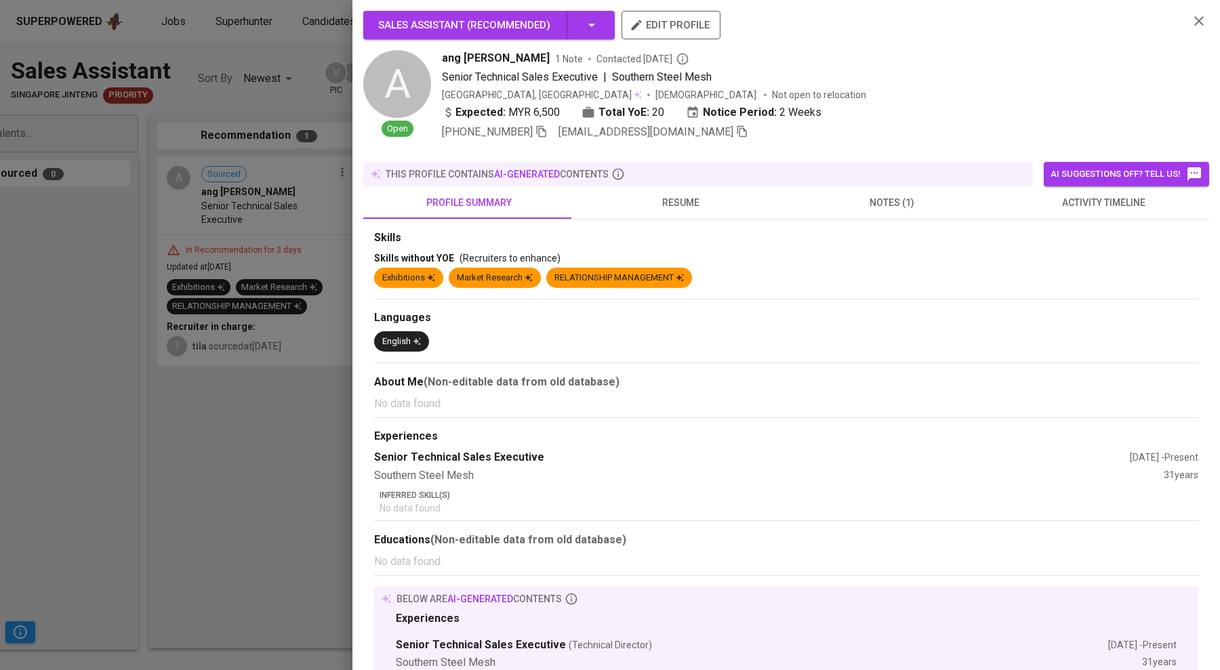
click at [120, 300] on div at bounding box center [610, 335] width 1220 height 670
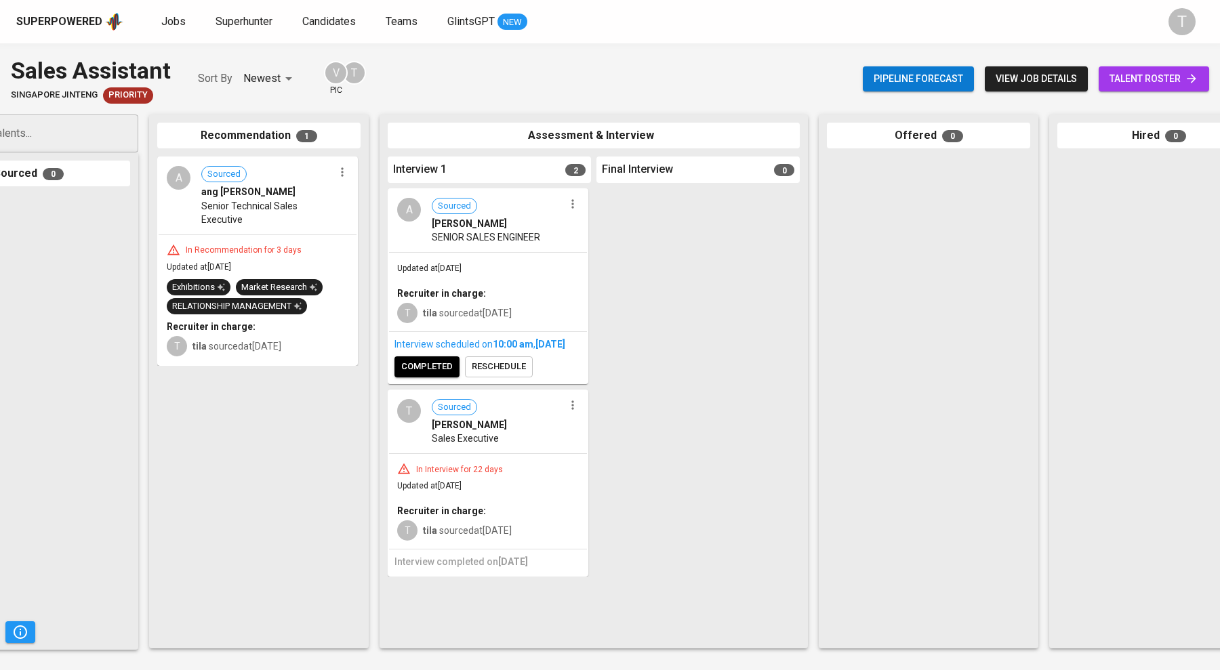
click at [165, 18] on span "Jobs" at bounding box center [173, 21] width 24 height 13
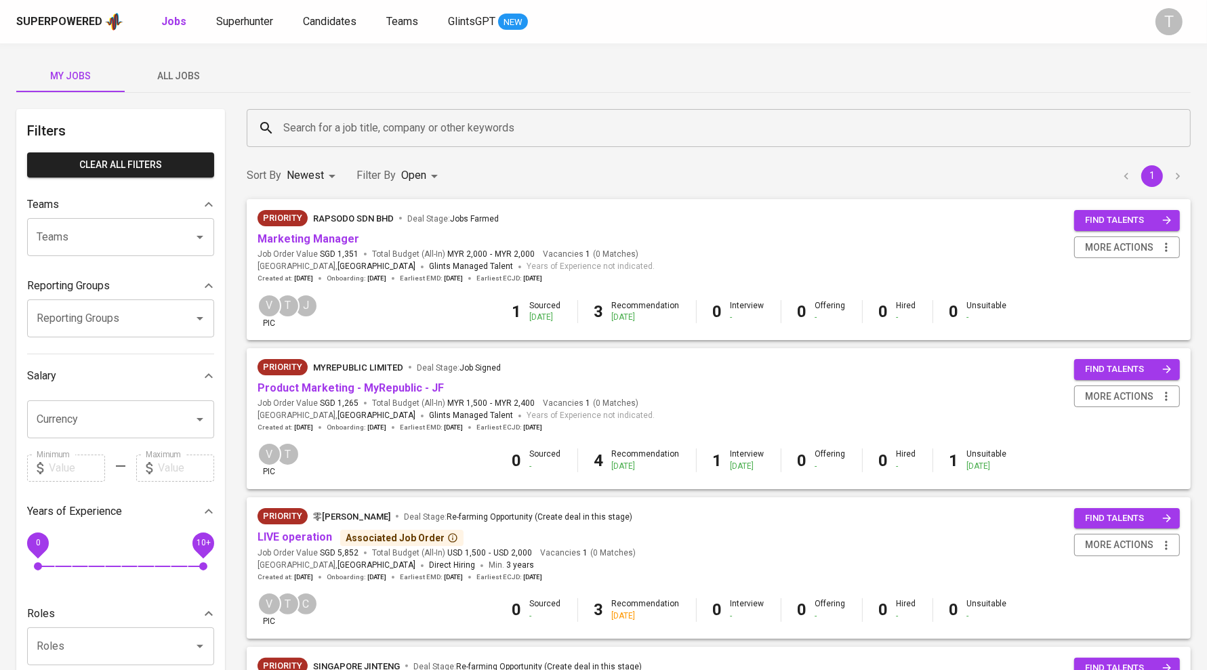
click at [357, 387] on link "Product Marketing - MyRepublic - JF" at bounding box center [351, 388] width 186 height 13
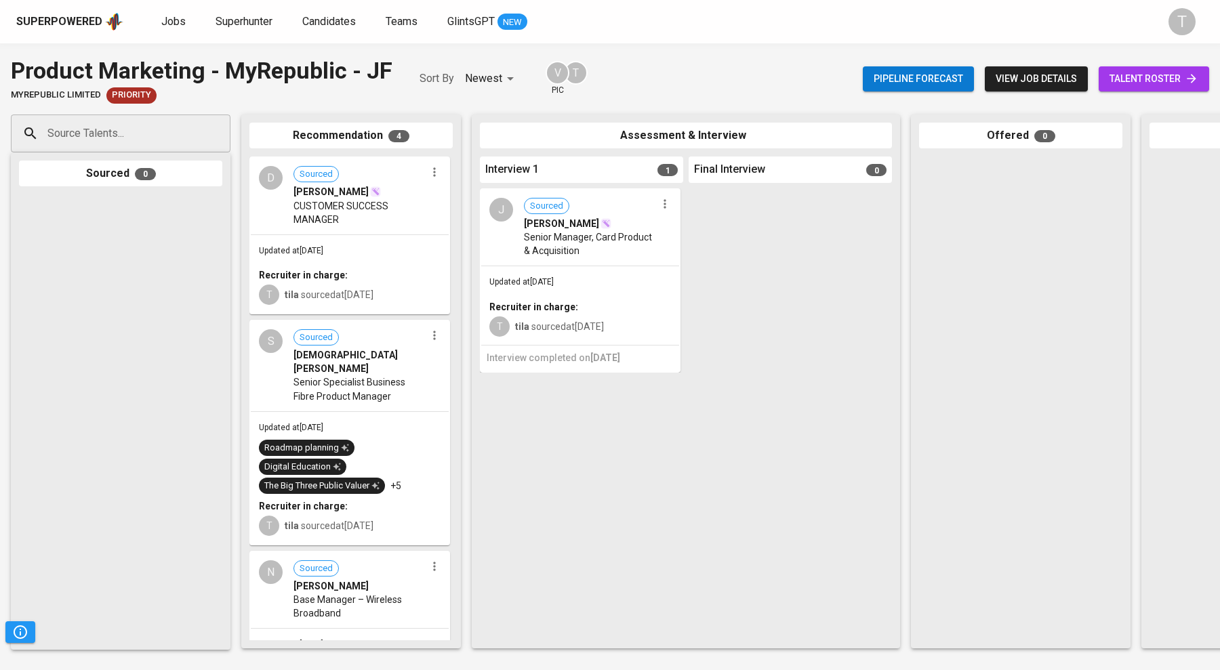
click at [400, 626] on div "N Sourced Naveen Joshua Sundram Base Manager – Wireless Broadband" at bounding box center [350, 590] width 198 height 76
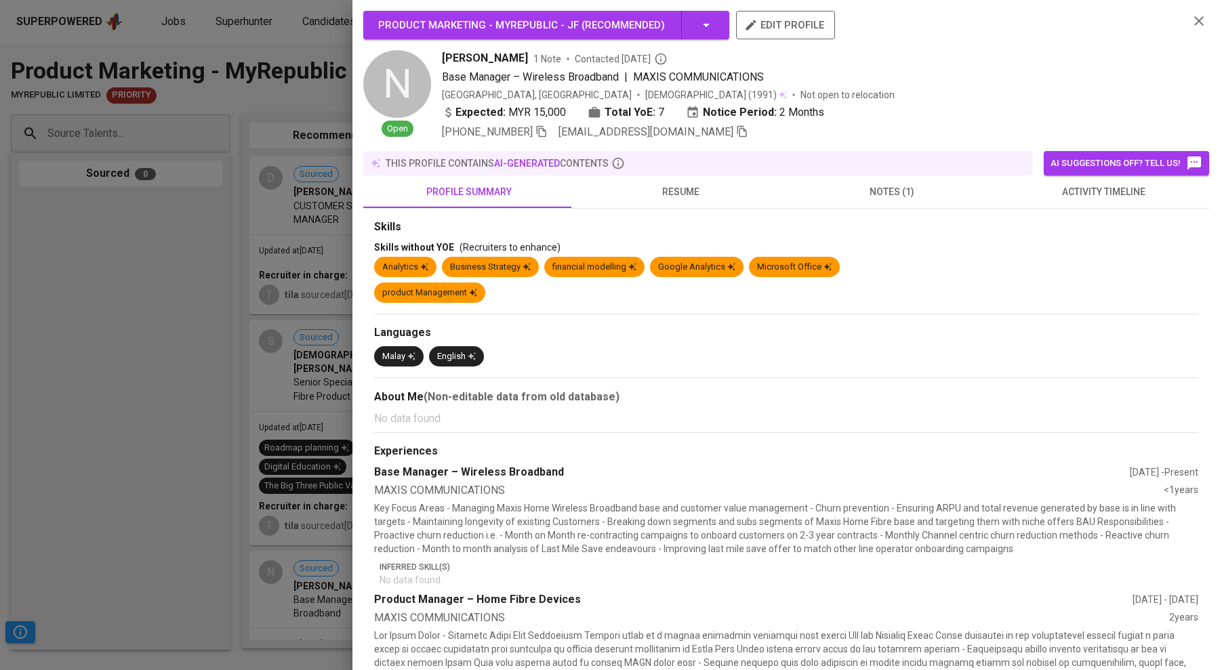
click at [401, 599] on div "Product Marketing - MyRepublic - JF ( Recommended ) edit profile N Open Naveen …" at bounding box center [610, 335] width 1220 height 670
click at [641, 188] on span "notes (1)" at bounding box center [891, 192] width 195 height 17
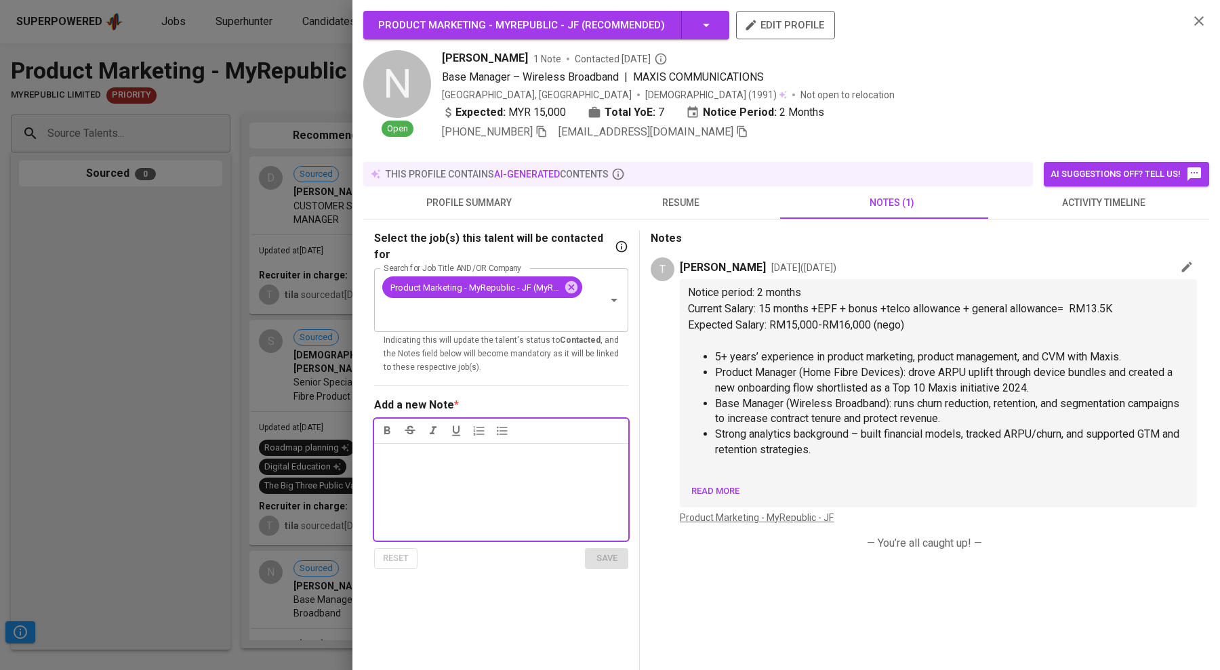
click at [641, 310] on span "Current Salary: 15 months +EPF + bonus +telco allowance + general allowance= RM…" at bounding box center [900, 308] width 424 height 13
click at [641, 266] on icon "button" at bounding box center [1187, 267] width 14 height 14
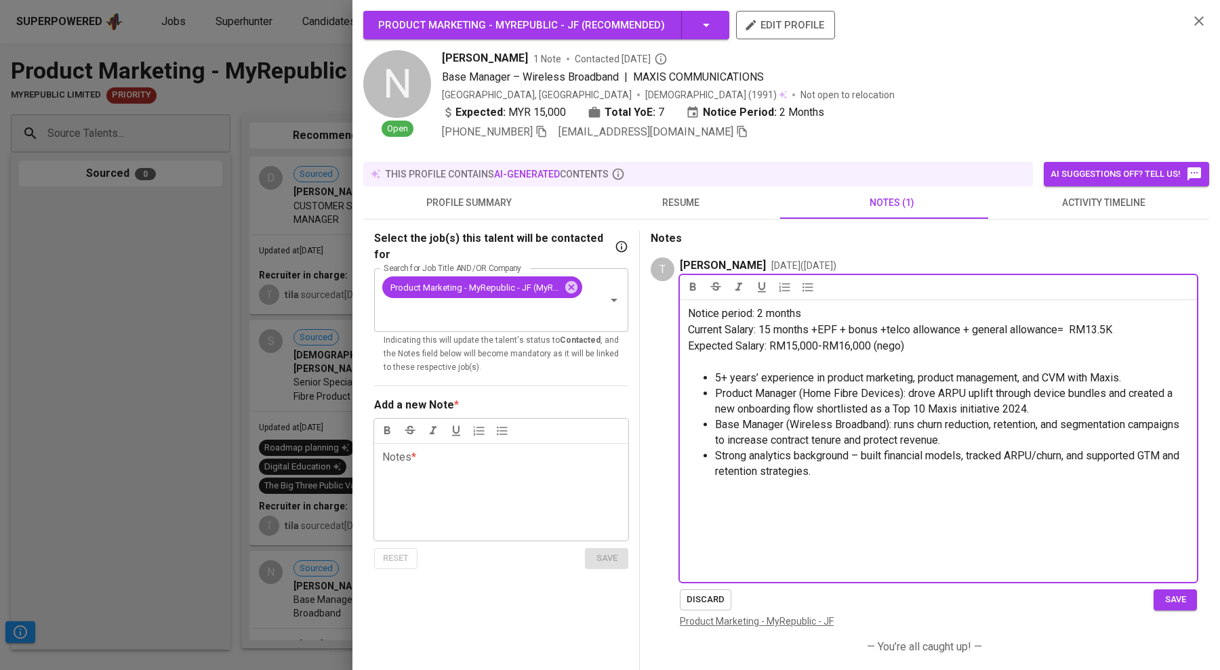
click at [641, 336] on p "Current Salary: 15 months +EPF + bonus +telco allowance + general allowance= RM…" at bounding box center [938, 330] width 501 height 16
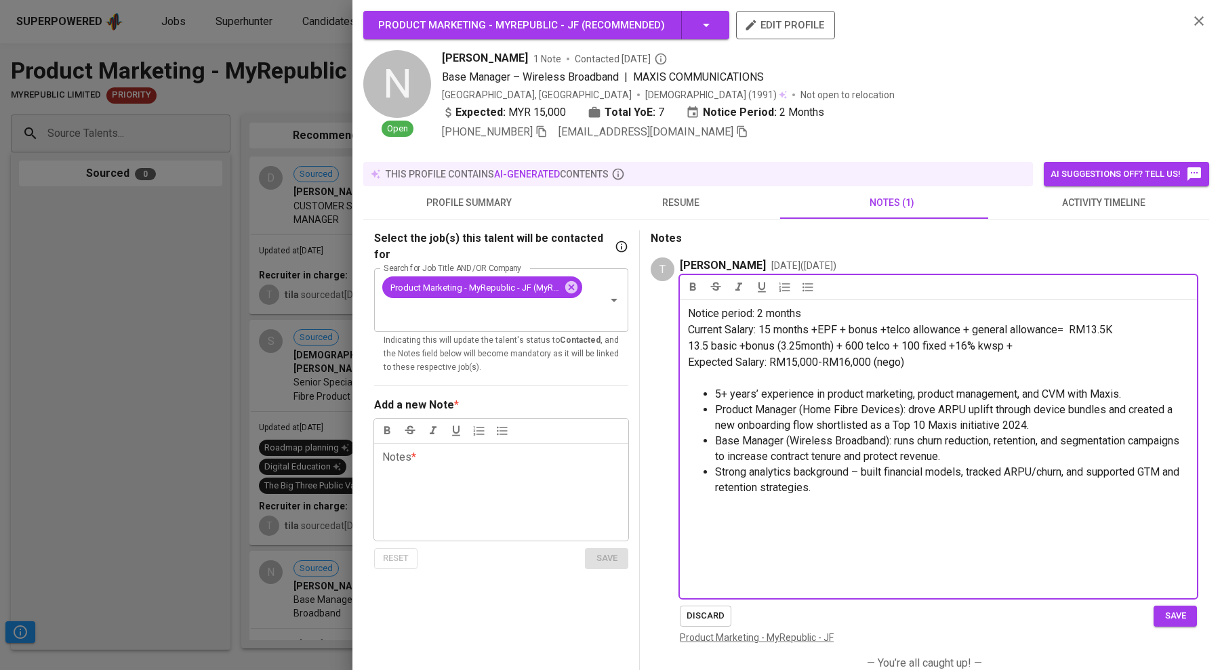
click at [641, 613] on span "save" at bounding box center [1176, 617] width 30 height 16
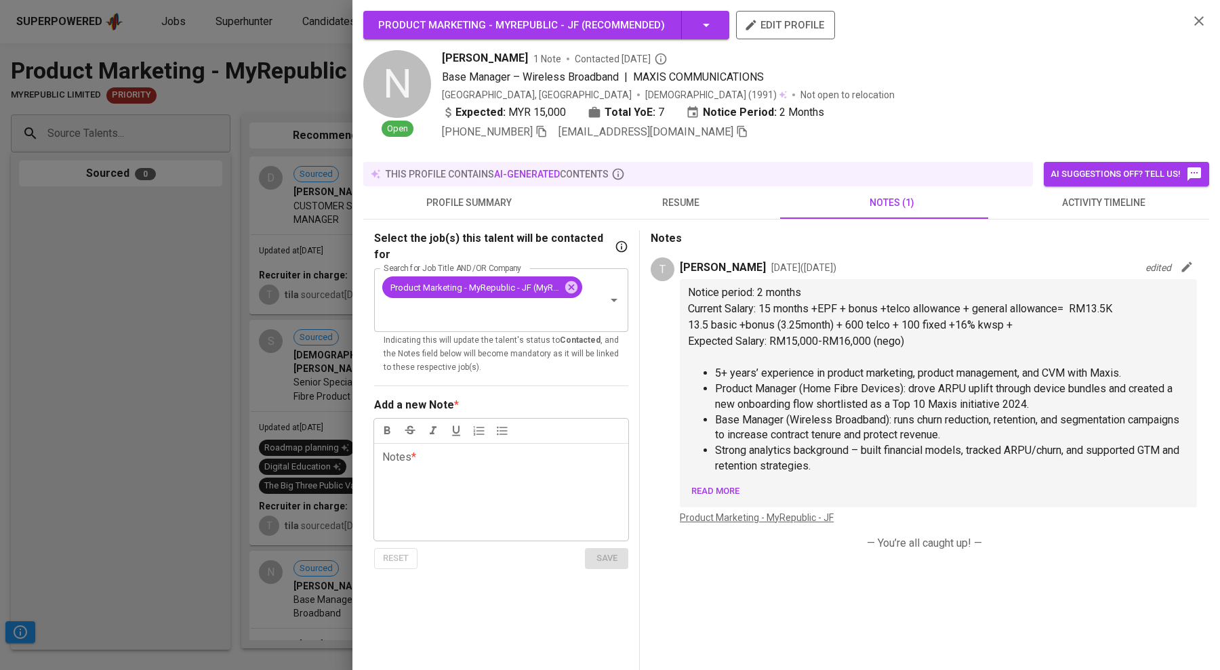
click at [142, 220] on div at bounding box center [610, 335] width 1220 height 670
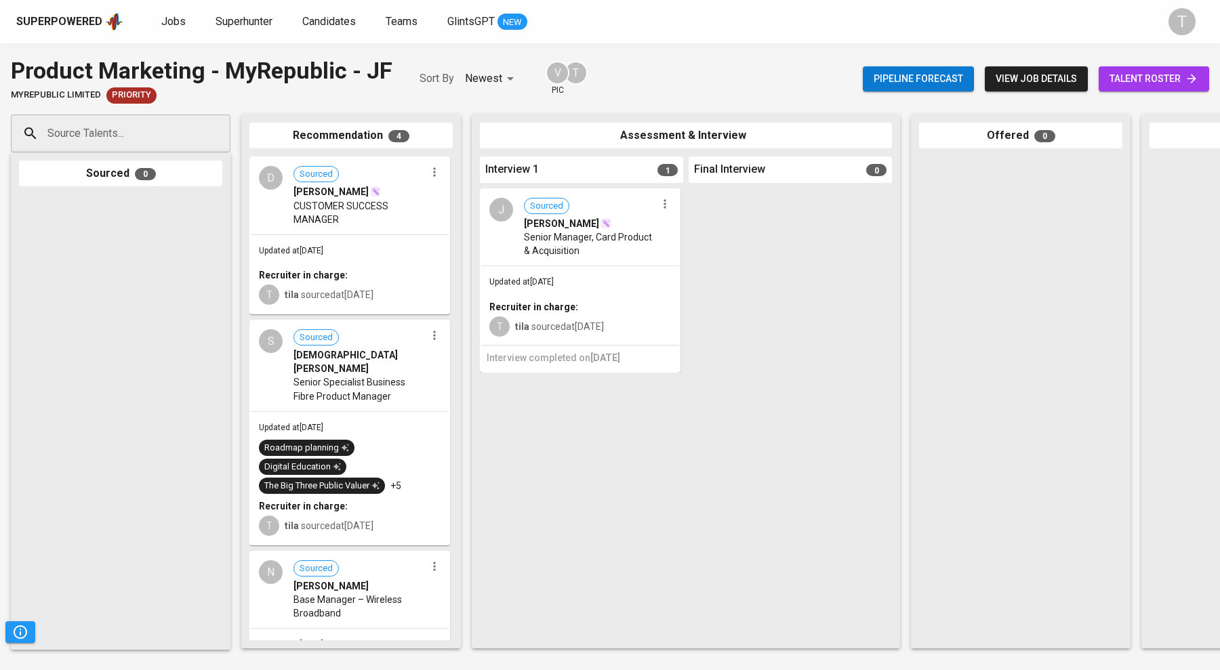
click at [363, 586] on span "Naveen Joshua Sundram" at bounding box center [331, 587] width 75 height 14
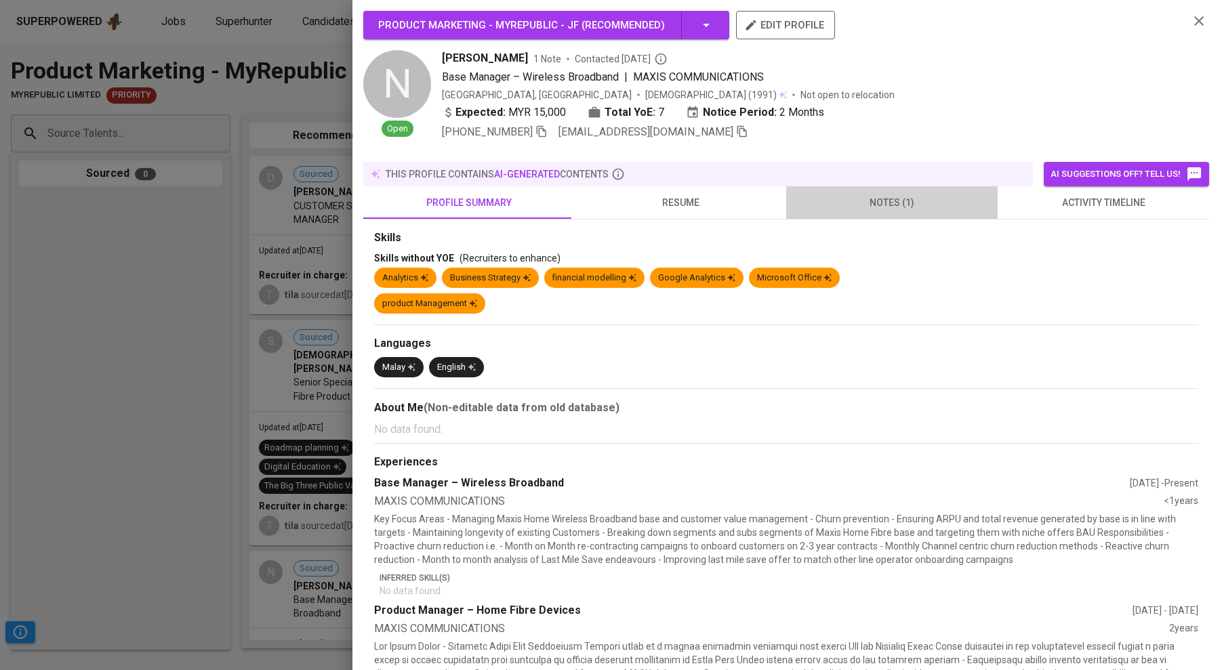
click at [641, 195] on span "notes (1)" at bounding box center [891, 203] width 195 height 17
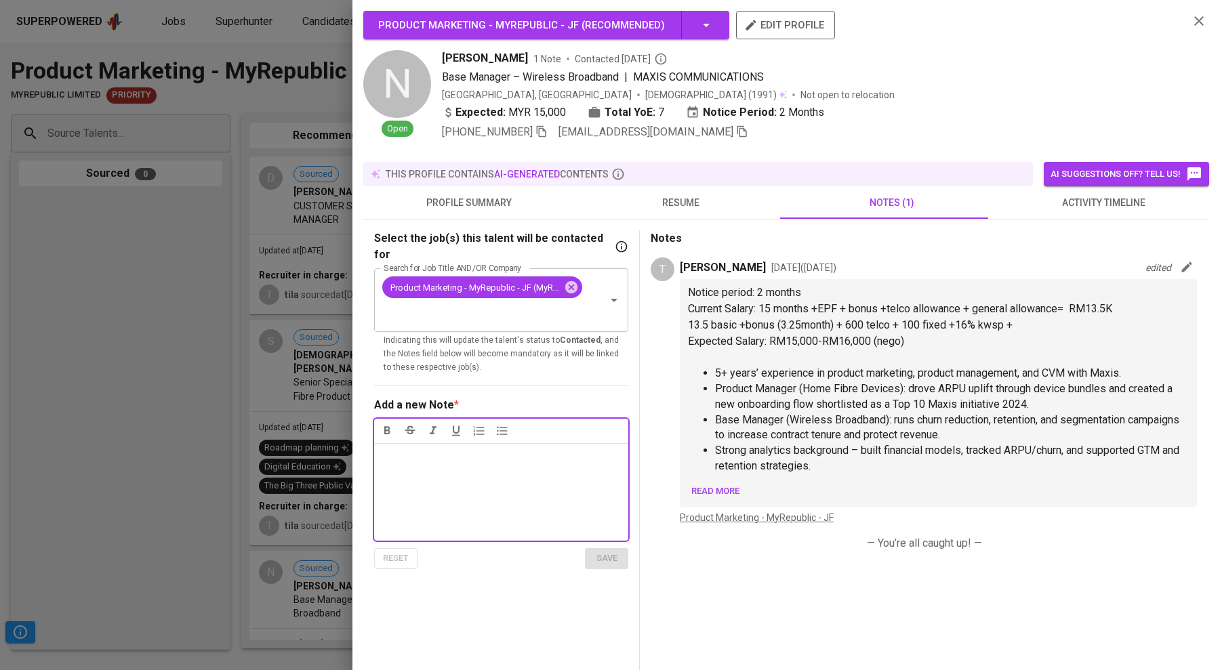
click at [169, 323] on div at bounding box center [610, 335] width 1220 height 670
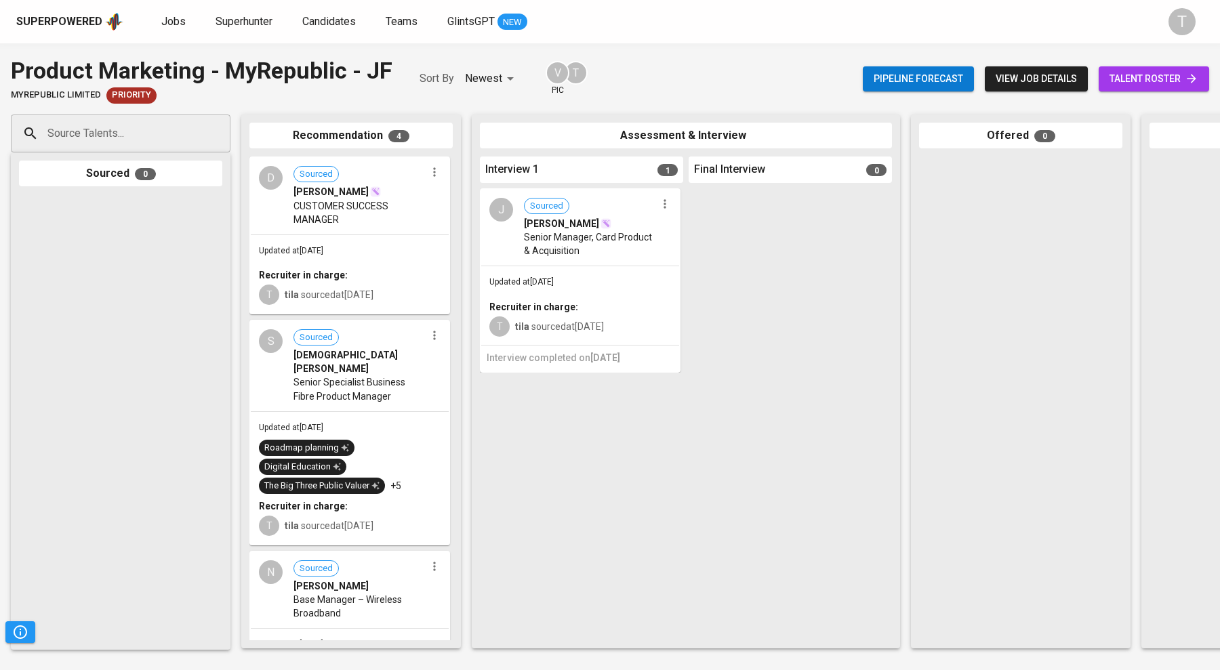
click at [641, 79] on span "talent roster" at bounding box center [1154, 78] width 89 height 17
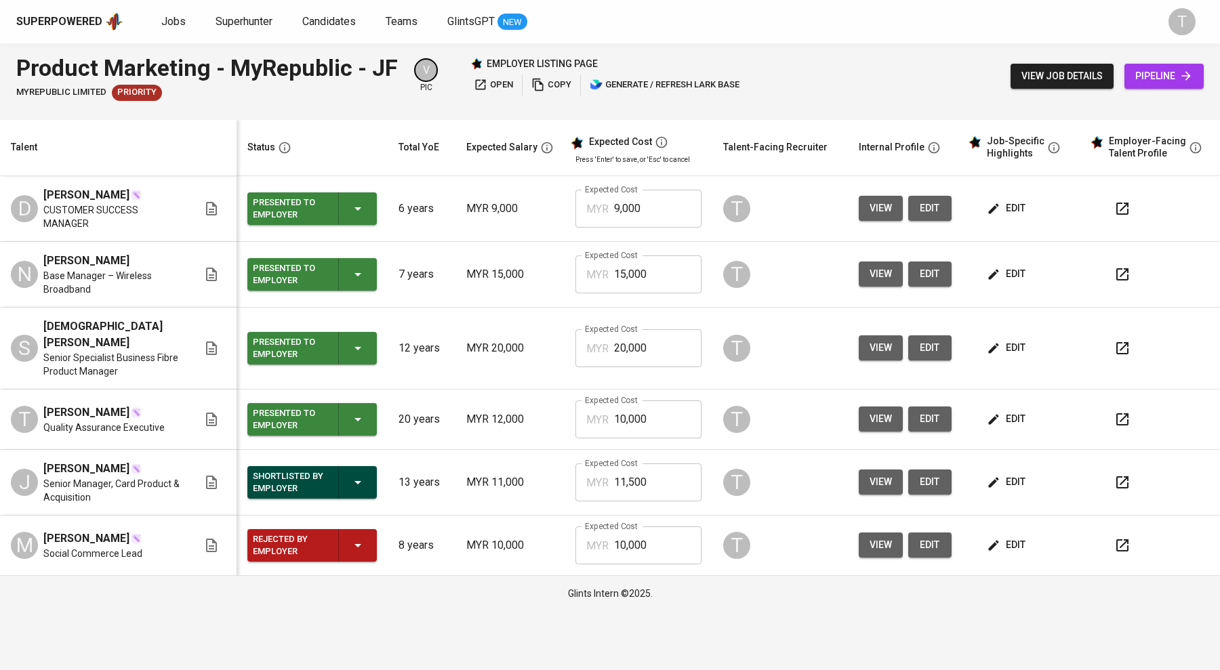
click at [641, 270] on button "edit" at bounding box center [1007, 274] width 47 height 25
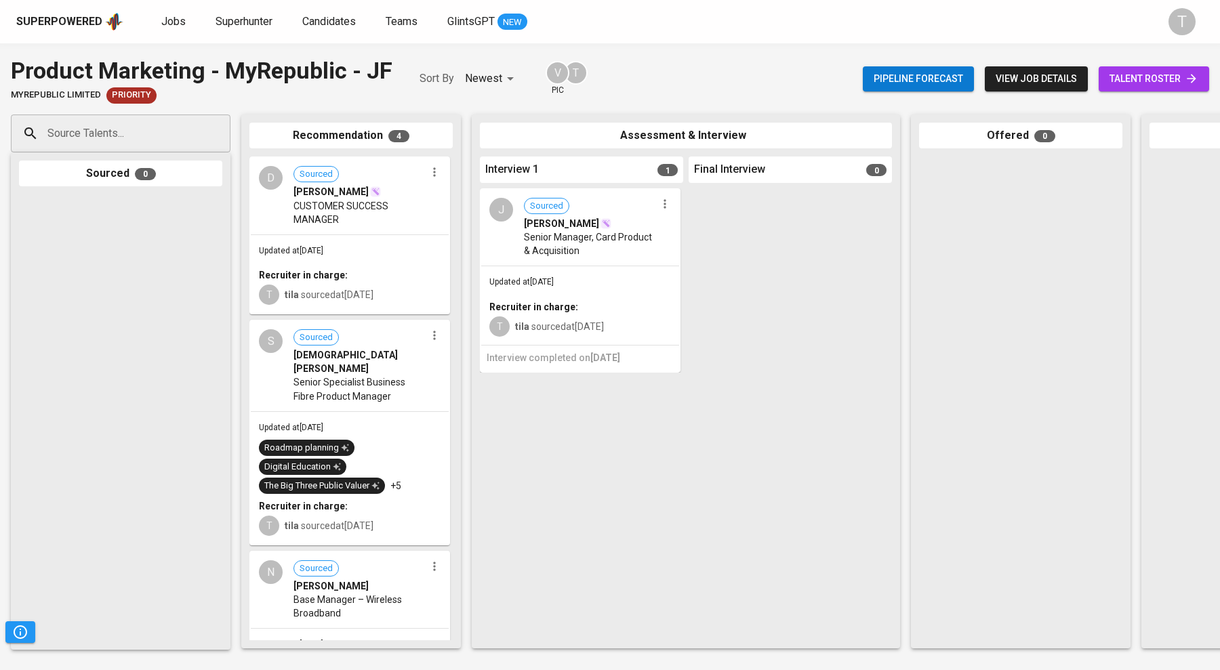
click at [343, 580] on span "Naveen Joshua Sundram" at bounding box center [331, 587] width 75 height 14
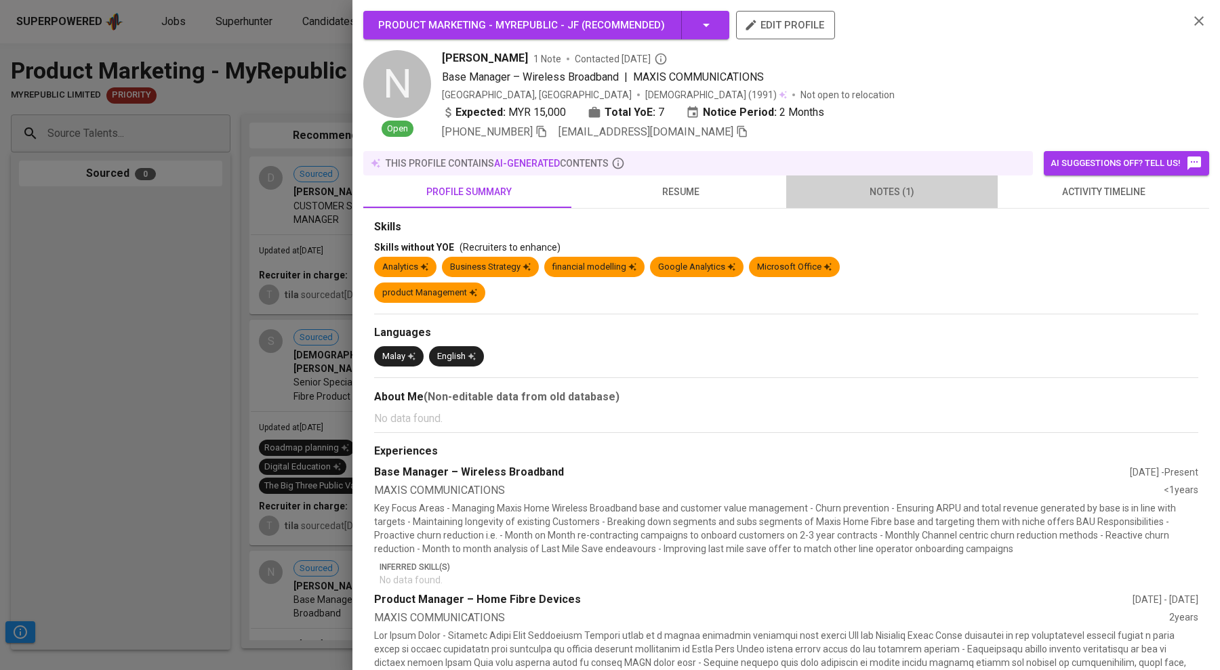
click at [641, 197] on span "notes (1)" at bounding box center [891, 192] width 195 height 17
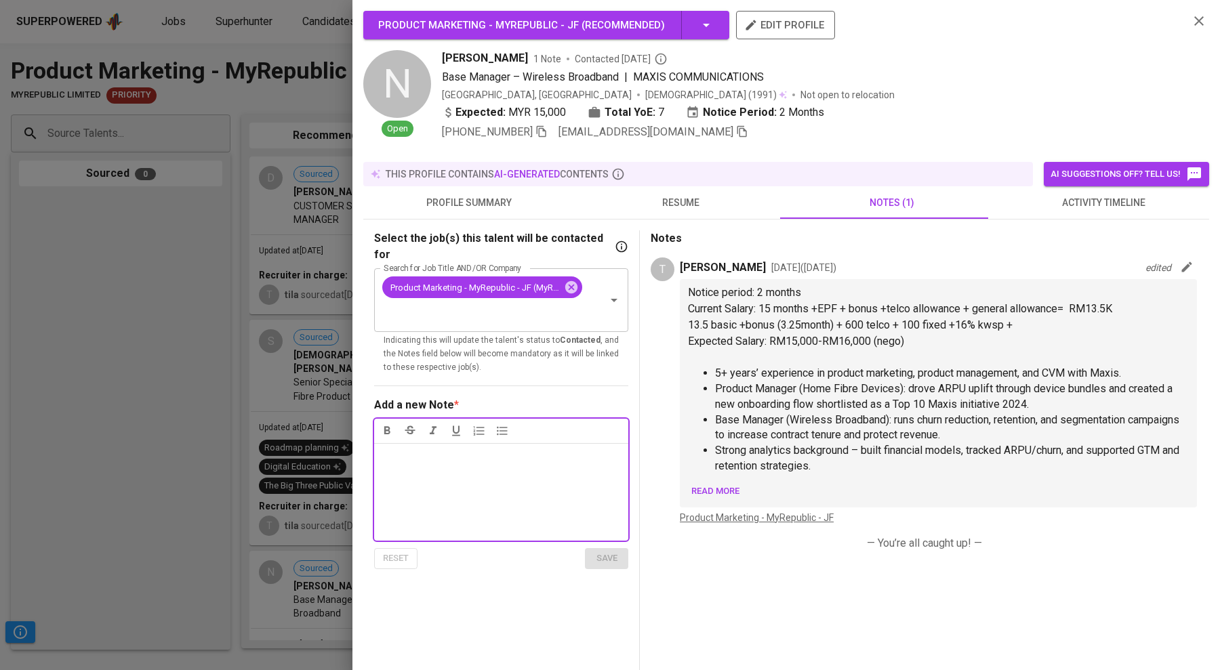
click at [641, 309] on span "Current Salary: 15 months +EPF + bonus +telco allowance + general allowance= RM…" at bounding box center [900, 308] width 424 height 13
click at [641, 325] on span "13.5 basic +bonus (3.25month) + 600 telco + 100 fixed +16% kwsp +" at bounding box center [850, 325] width 325 height 13
drag, startPoint x: 704, startPoint y: 325, endPoint x: 712, endPoint y: 326, distance: 8.9
click at [641, 325] on span "13.5 basic +bonus (3.25month) + 600 telco + 100 fixed +16% kwsp +" at bounding box center [850, 325] width 325 height 13
drag, startPoint x: 724, startPoint y: 491, endPoint x: 733, endPoint y: 489, distance: 9.6
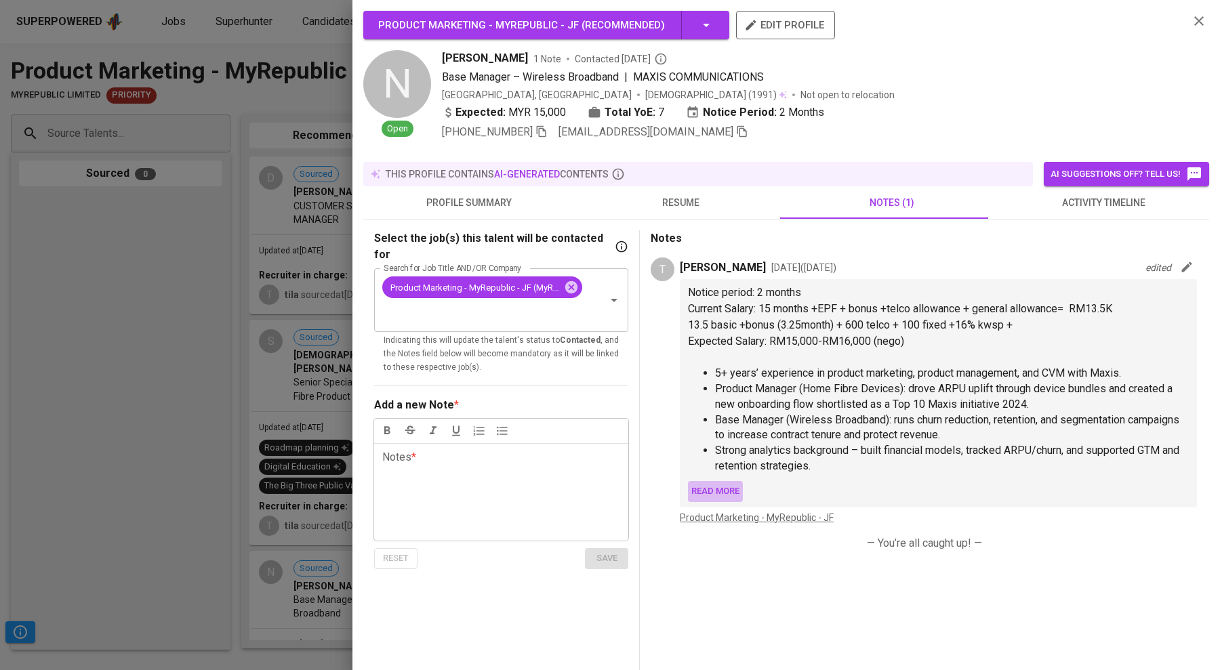
click at [641, 491] on span "Read more" at bounding box center [715, 492] width 48 height 16
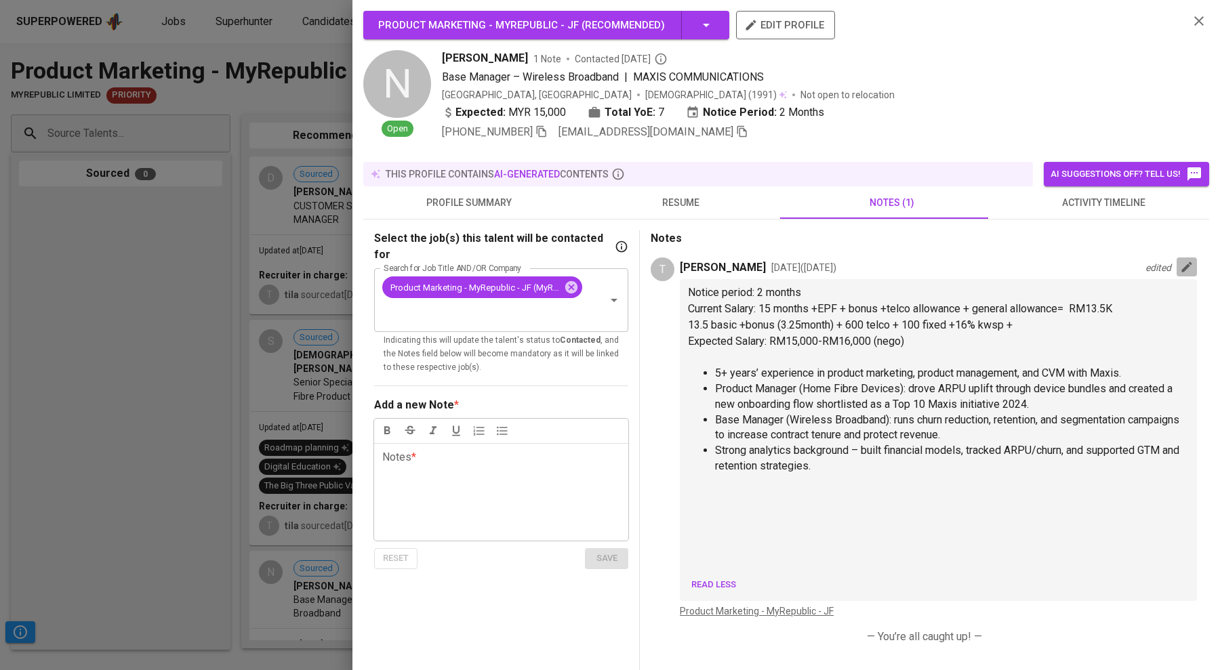
click at [641, 268] on icon "button" at bounding box center [1187, 267] width 14 height 14
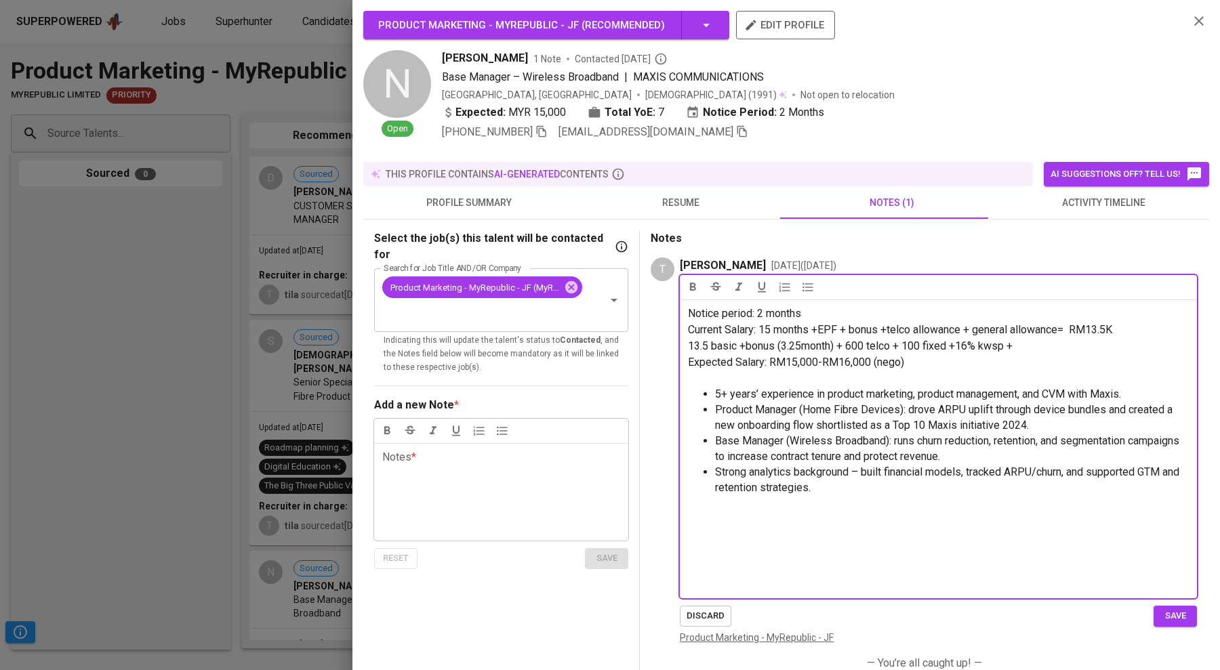
drag, startPoint x: 710, startPoint y: 346, endPoint x: 731, endPoint y: 382, distance: 42.0
click at [641, 348] on span "13.5 basic +bonus (3.25month) + 600 telco + 100 fixed +16% kwsp +" at bounding box center [850, 346] width 325 height 13
click at [641, 342] on p "10.3K basic +bonus (3.25month) + 600 telco + 100 fixed +16% kwsp +" at bounding box center [938, 346] width 501 height 16
click at [641, 348] on span "10.3K basic +bonus (3.25month) + 600 telco + 100 fixed +16% kwsp + health" at bounding box center [869, 346] width 363 height 13
click at [641, 346] on p "10.3K basic +bonus (3.25month) + 600 telco + 100 fixed +16% kwsp + 250health" at bounding box center [938, 346] width 501 height 16
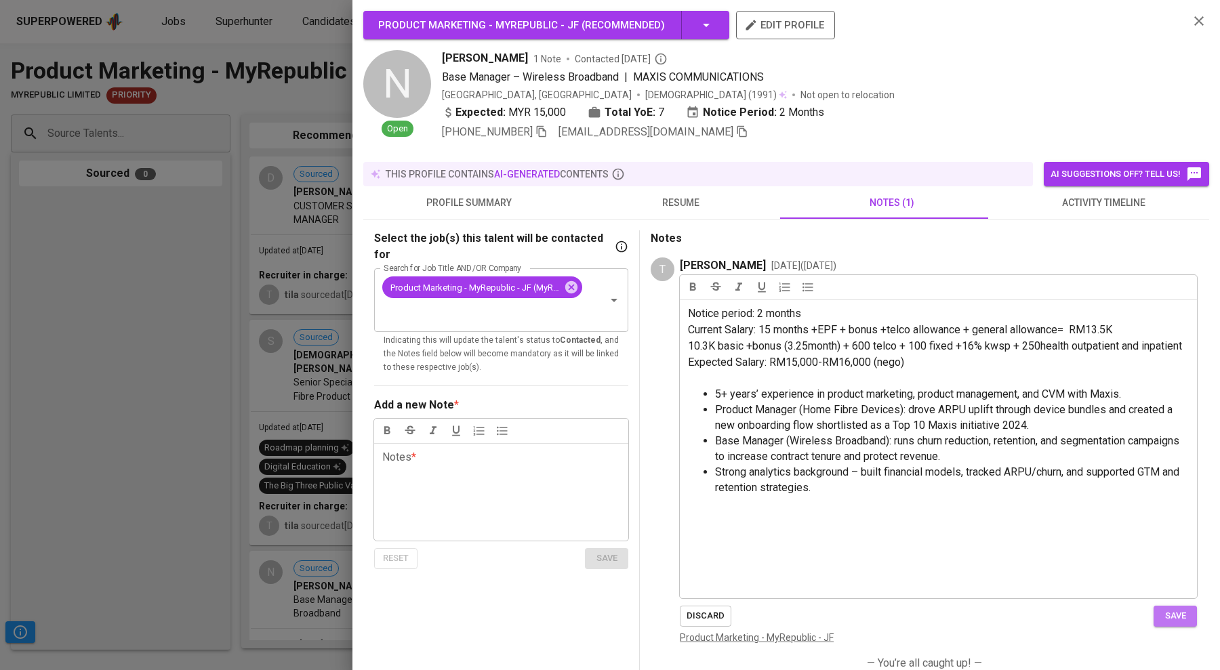
click at [641, 624] on span "save" at bounding box center [1176, 617] width 30 height 16
